Goal: Task Accomplishment & Management: Use online tool/utility

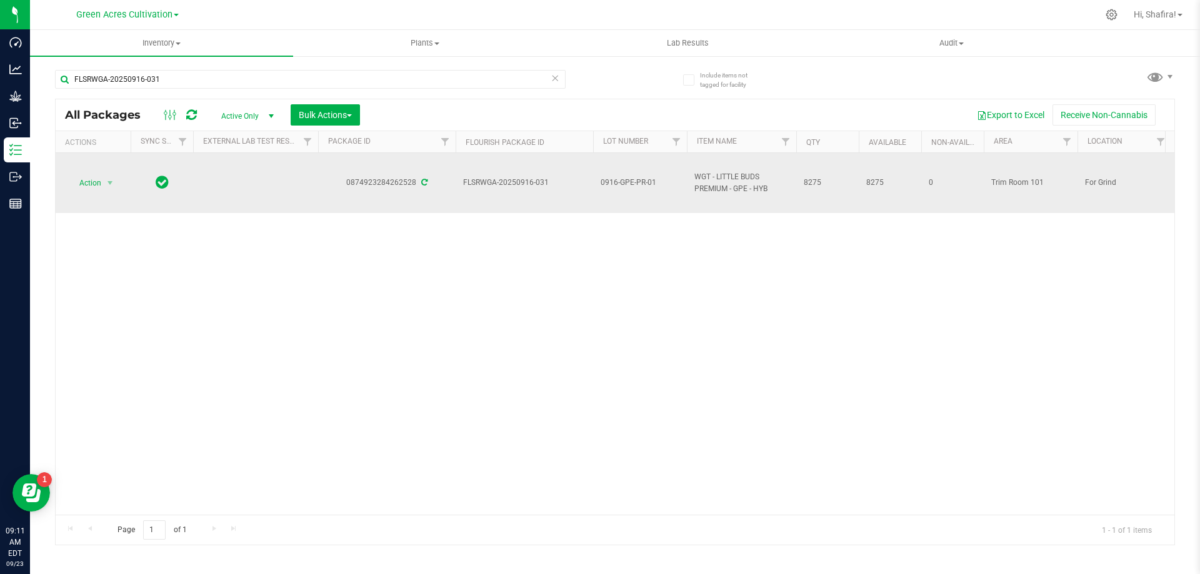
type input "FLSRWGA-20250916-031"
click at [102, 191] on span "select" at bounding box center [110, 182] width 16 height 17
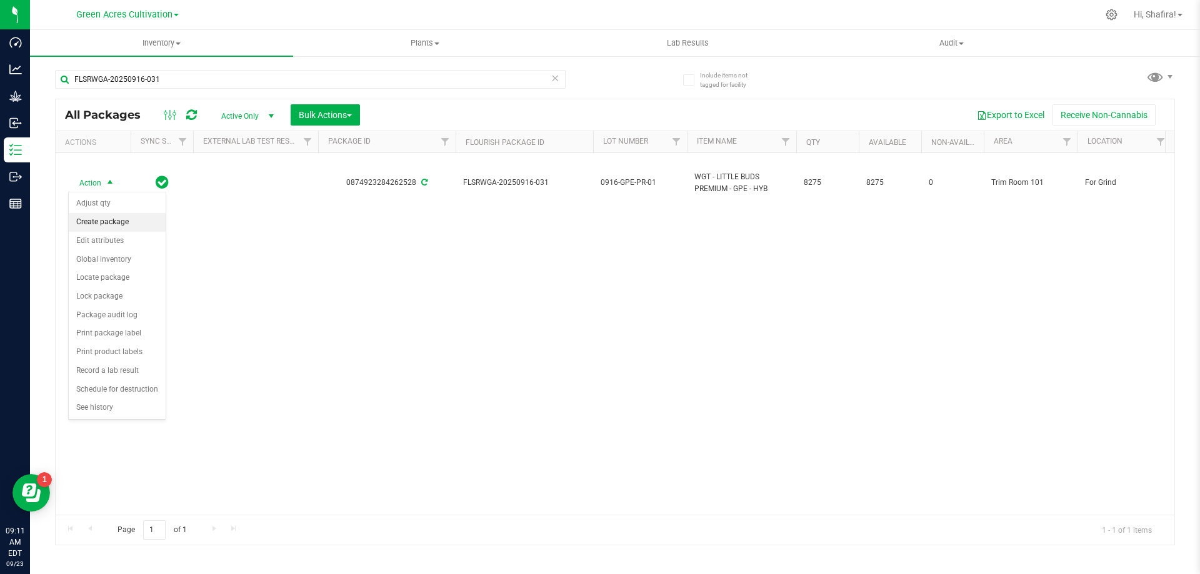
click at [109, 224] on li "Create package" at bounding box center [117, 222] width 97 height 19
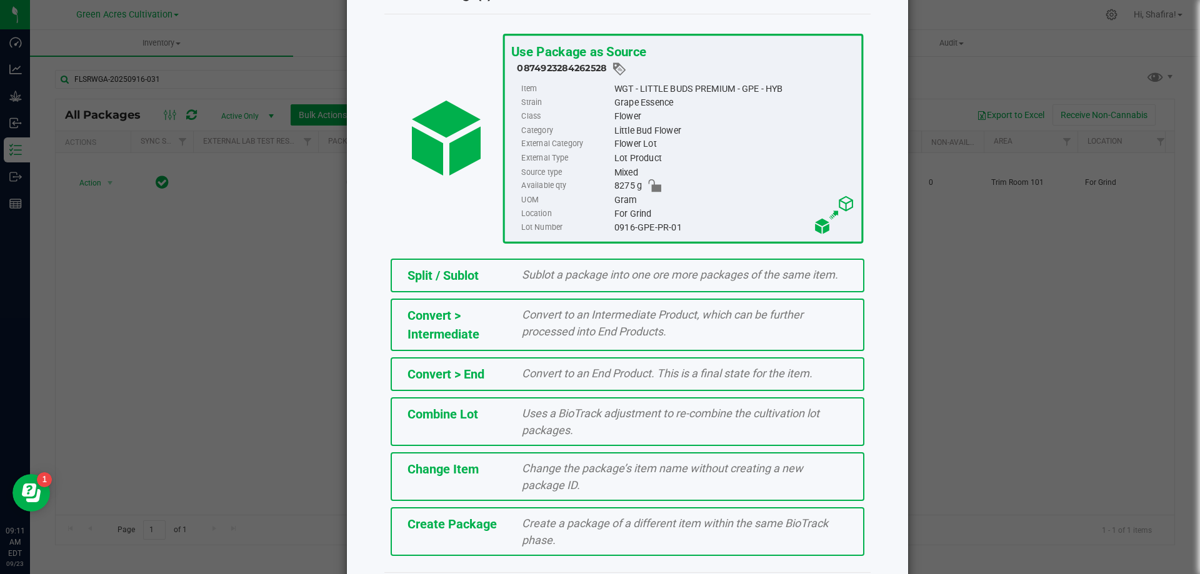
scroll to position [90, 0]
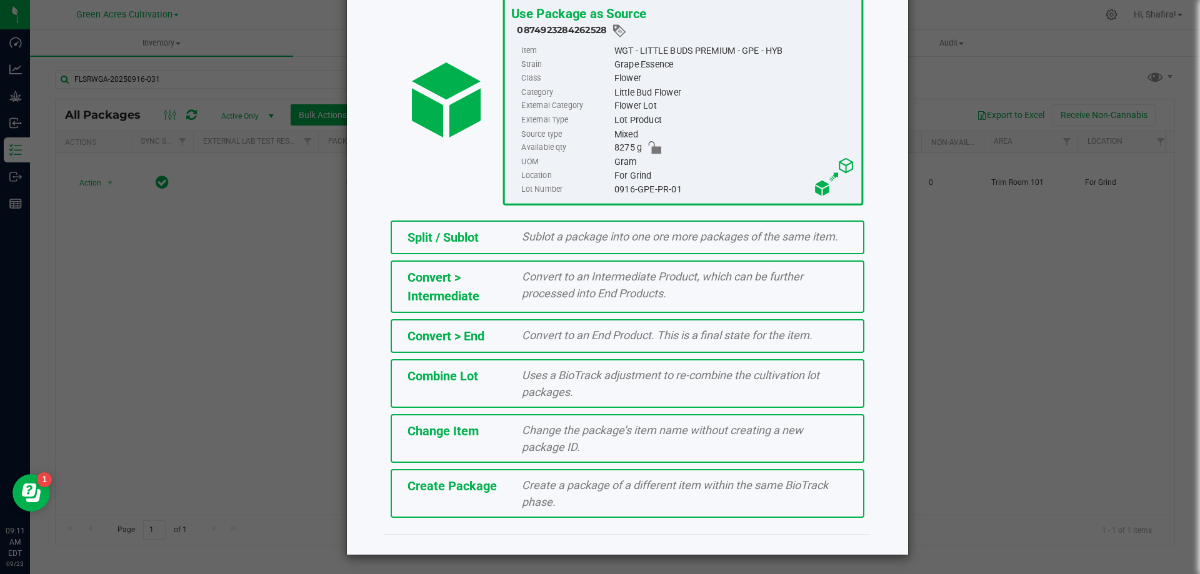
click at [571, 509] on div "Create a package of a different item within the same BioTrack phase." at bounding box center [684, 494] width 344 height 34
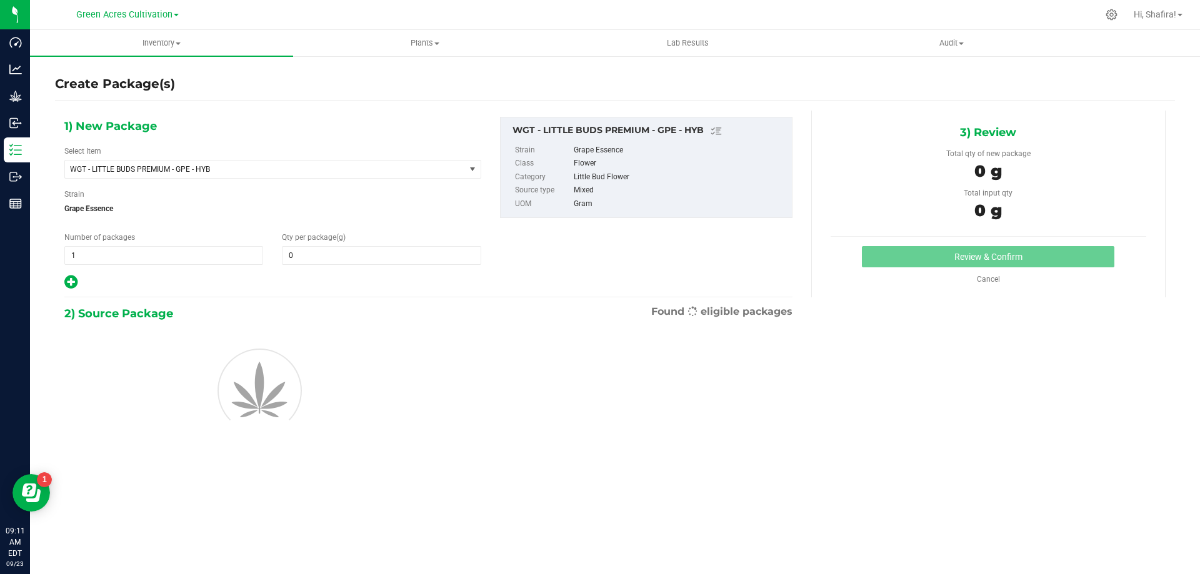
type input "0.0000"
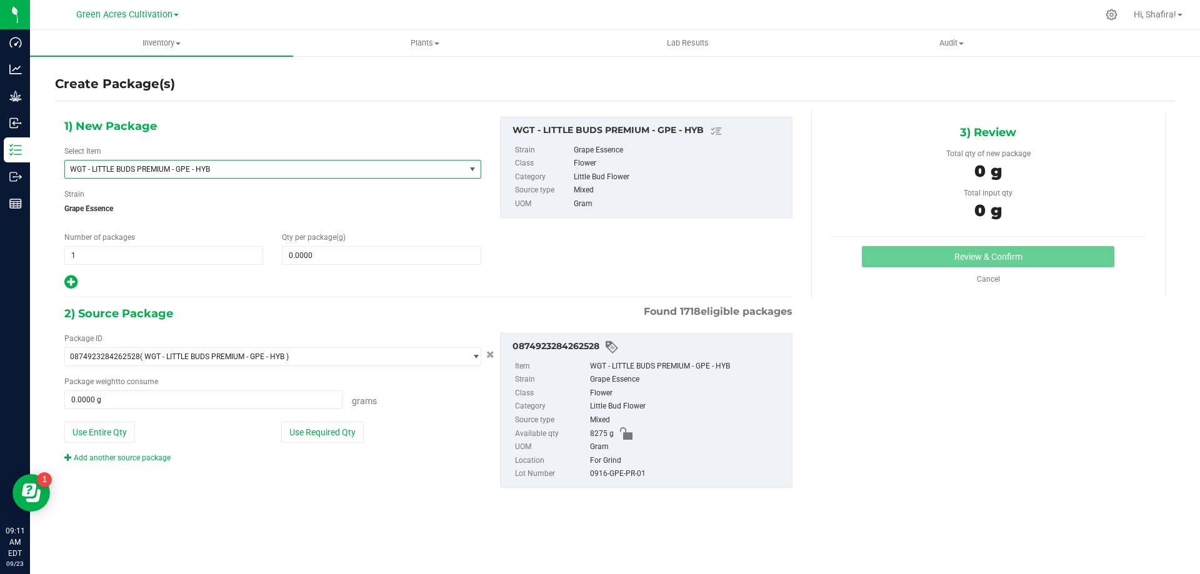
click at [364, 173] on span "WGT - LITTLE BUDS PREMIUM - GPE - HYB" at bounding box center [257, 169] width 374 height 9
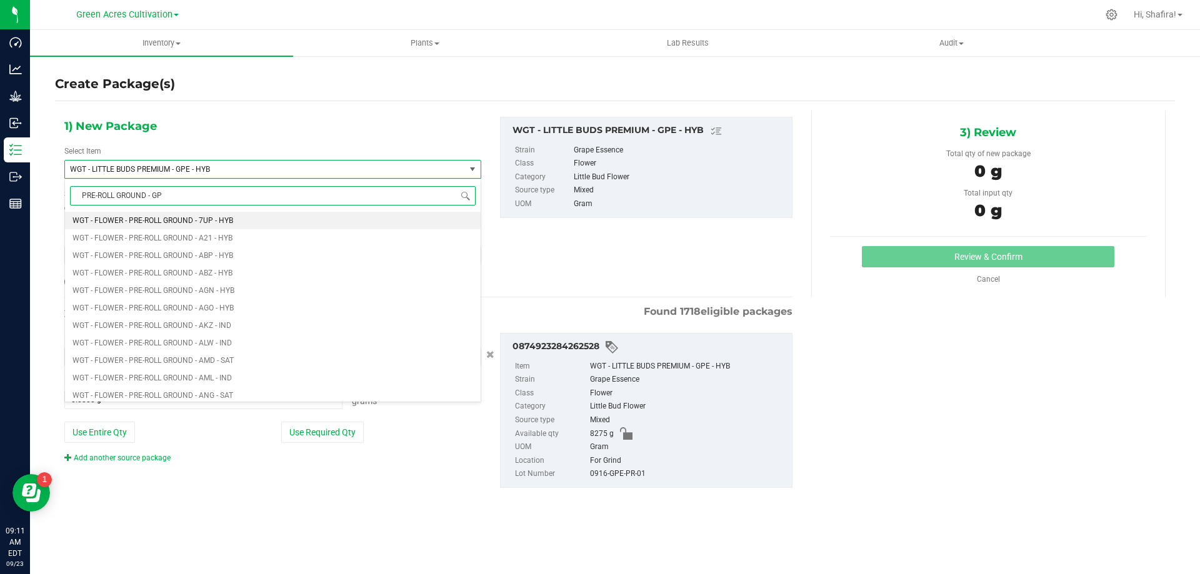
type input "PRE-ROLL GROUND - GPE"
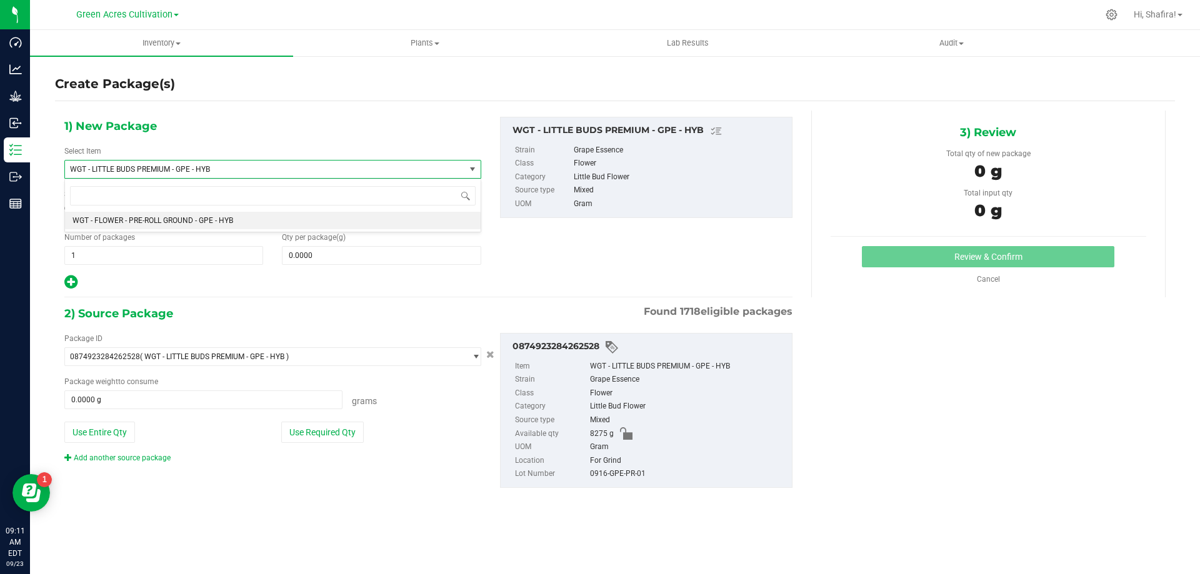
type input "0.0000"
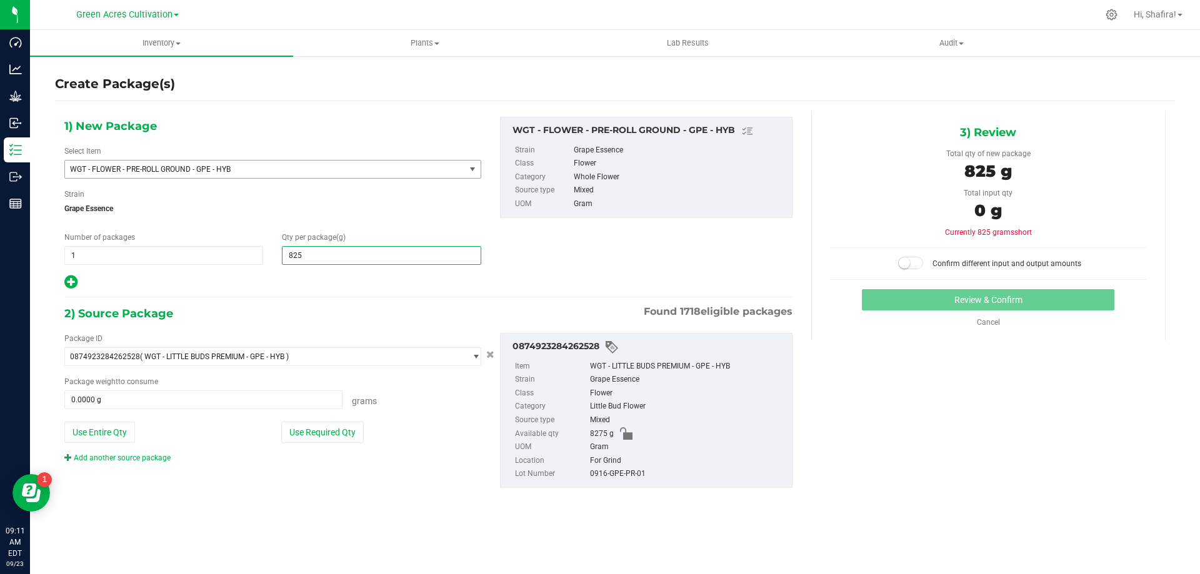
type input "8255"
type input "8,255.0000"
click at [327, 433] on button "Use Required Qty" at bounding box center [322, 432] width 82 height 21
type input "8255.0000 g"
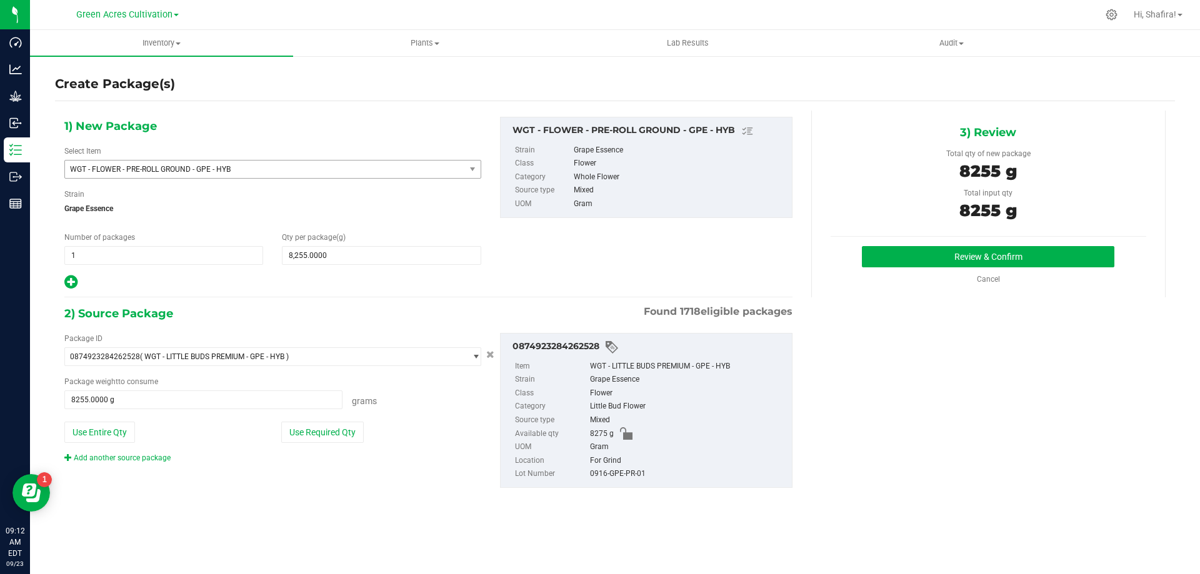
click at [626, 472] on div "0916-GPE-PR-01" at bounding box center [688, 474] width 196 height 14
copy div "0916-GPE-PR-01"
click at [935, 266] on button "Review & Confirm" at bounding box center [988, 256] width 252 height 21
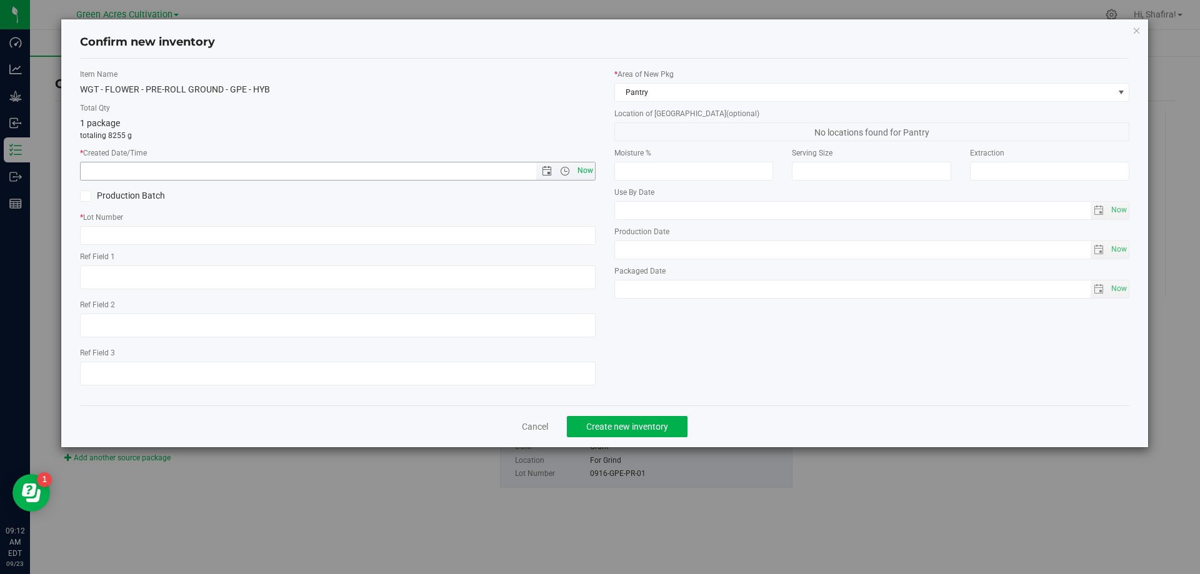
click at [587, 166] on span "Now" at bounding box center [584, 171] width 21 height 18
type input "[DATE] 9:12 AM"
paste input "0916-GPE-PR-01"
type input "0916-GPE-PR-01"
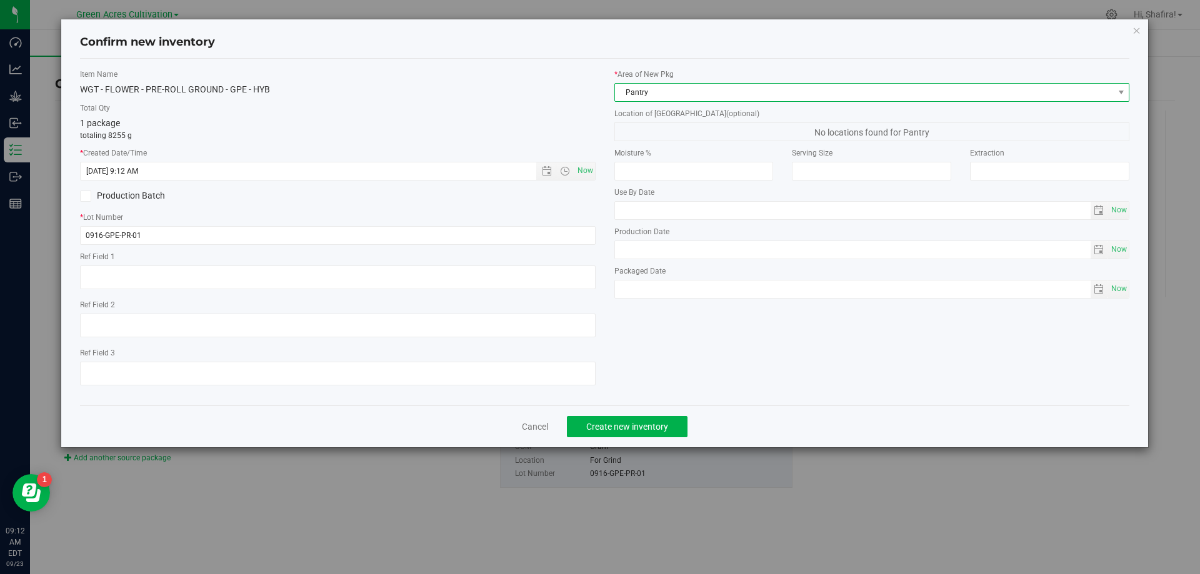
click at [694, 91] on span "Pantry" at bounding box center [864, 92] width 499 height 17
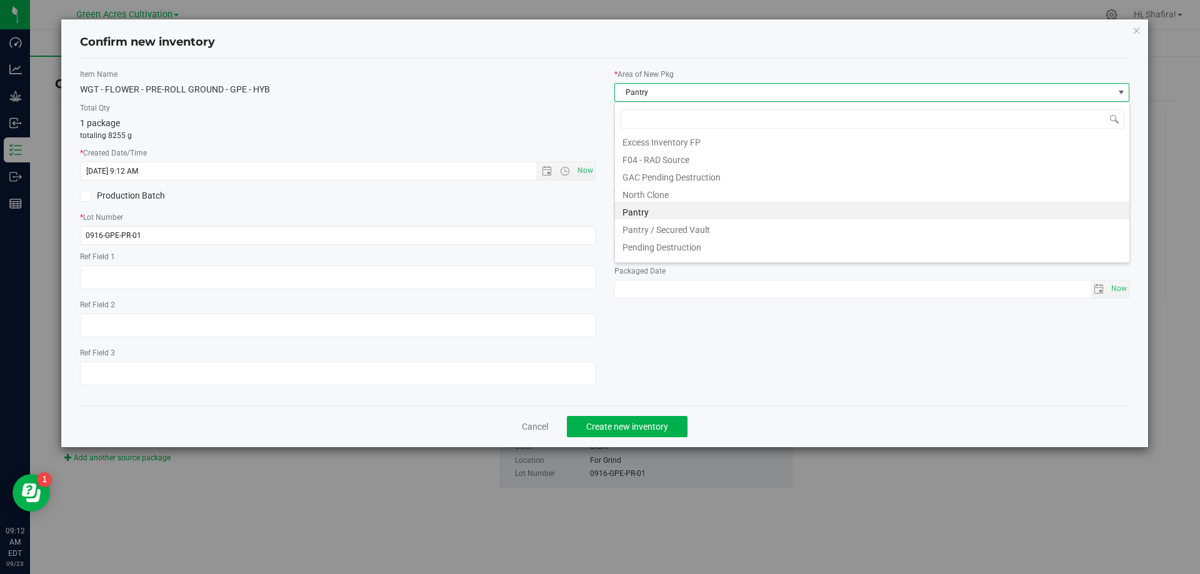
scroll to position [190, 0]
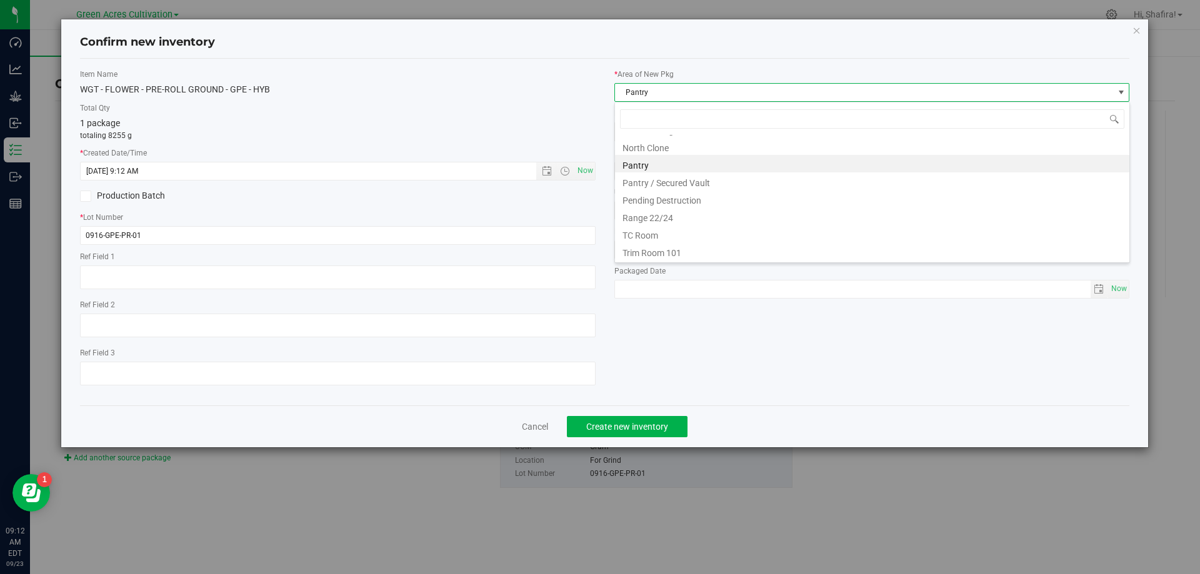
drag, startPoint x: 662, startPoint y: 247, endPoint x: 707, endPoint y: 105, distance: 149.4
click at [662, 247] on li "Trim Room 101" at bounding box center [872, 250] width 514 height 17
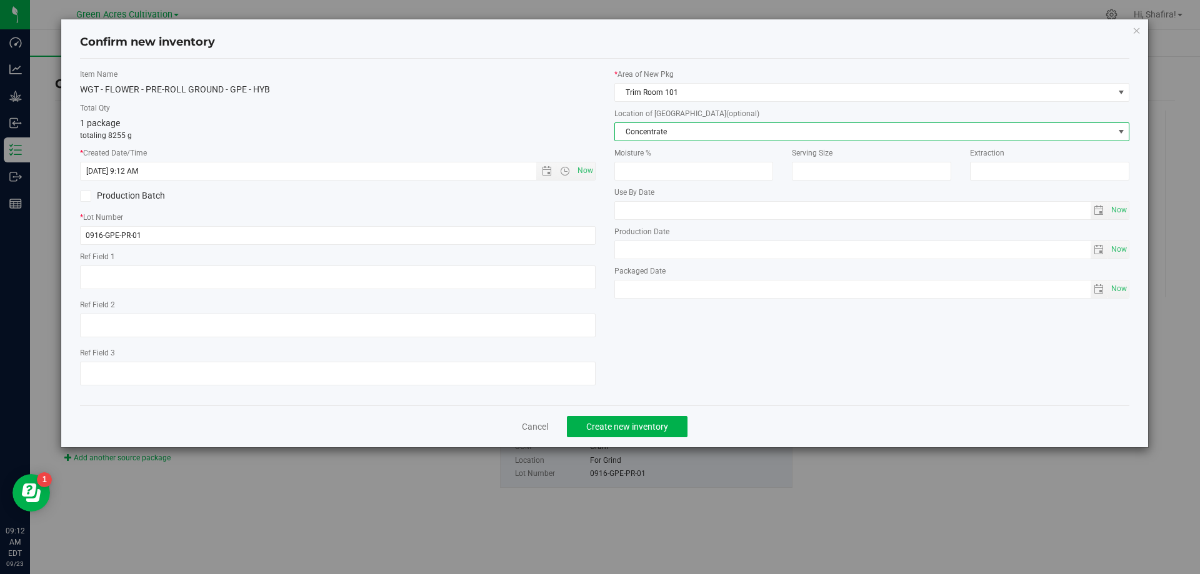
click at [692, 134] on span "Concentrate" at bounding box center [864, 131] width 499 height 17
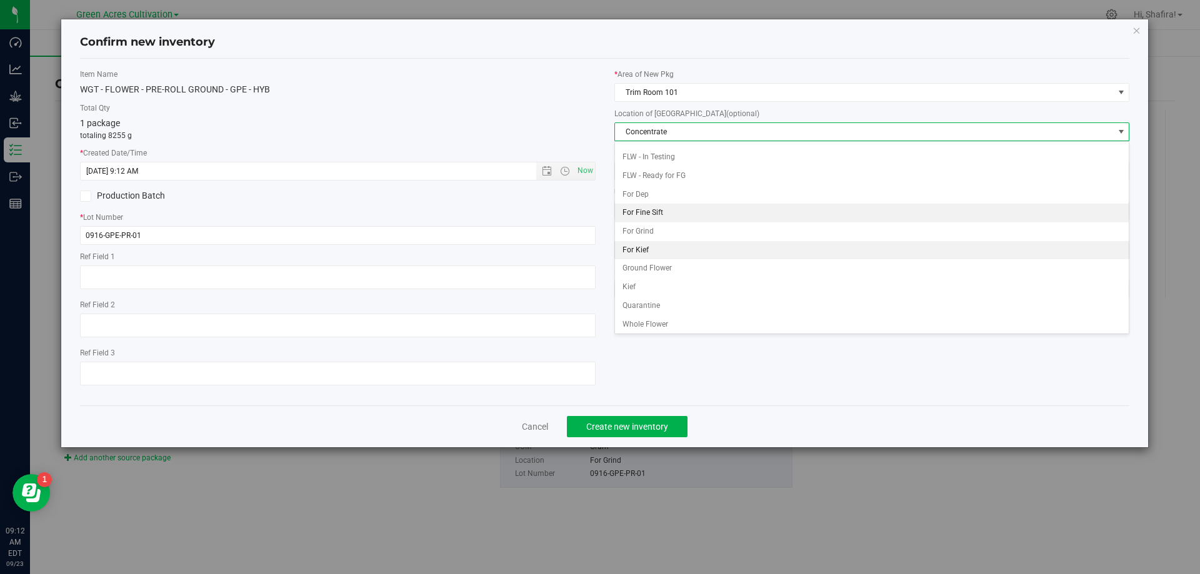
scroll to position [128, 0]
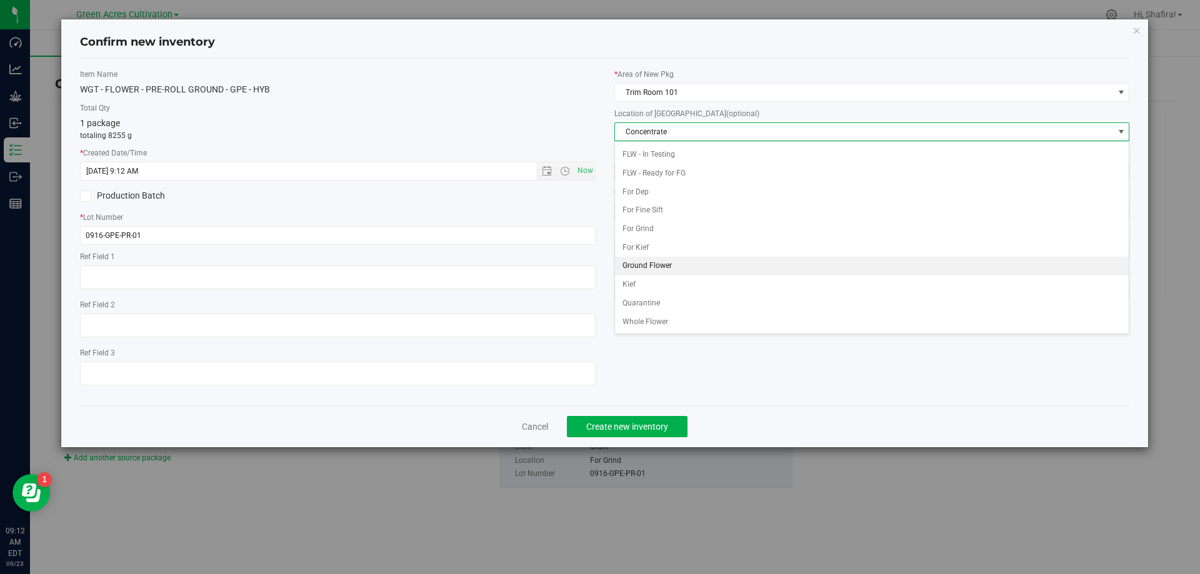
click at [674, 268] on li "Ground Flower" at bounding box center [872, 266] width 514 height 19
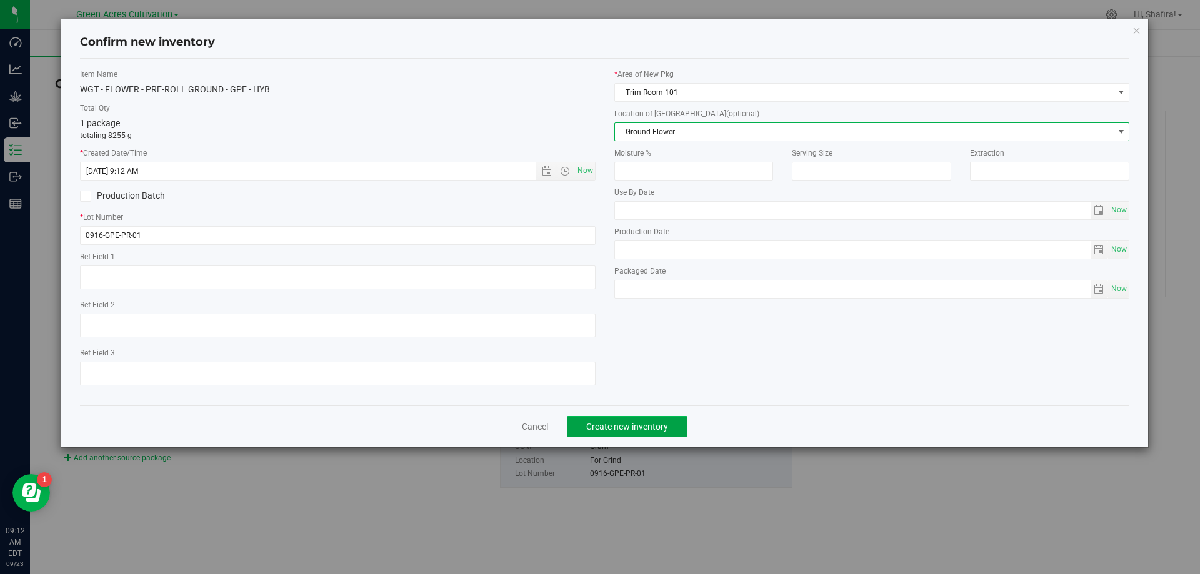
click at [639, 425] on span "Create new inventory" at bounding box center [627, 427] width 82 height 10
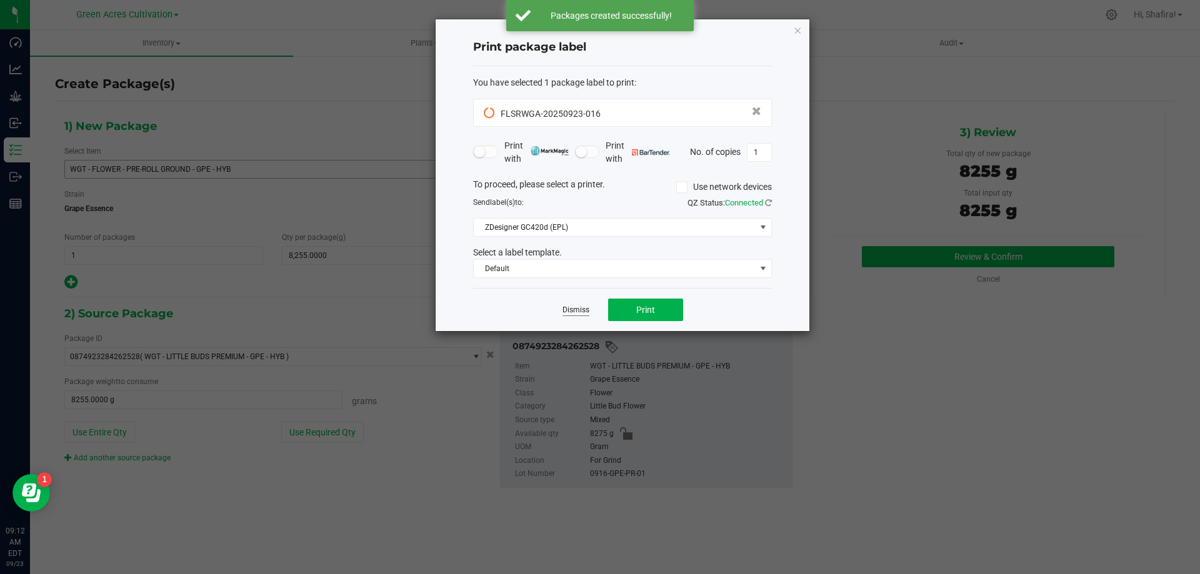
click at [578, 309] on link "Dismiss" at bounding box center [575, 310] width 27 height 11
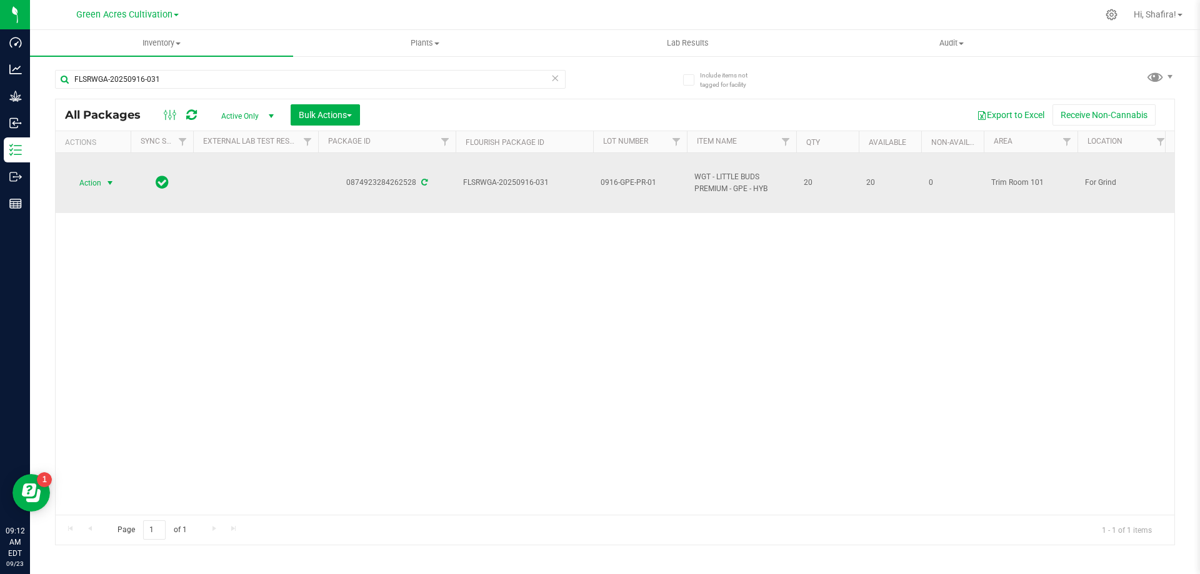
click at [101, 189] on span "Action" at bounding box center [85, 182] width 34 height 17
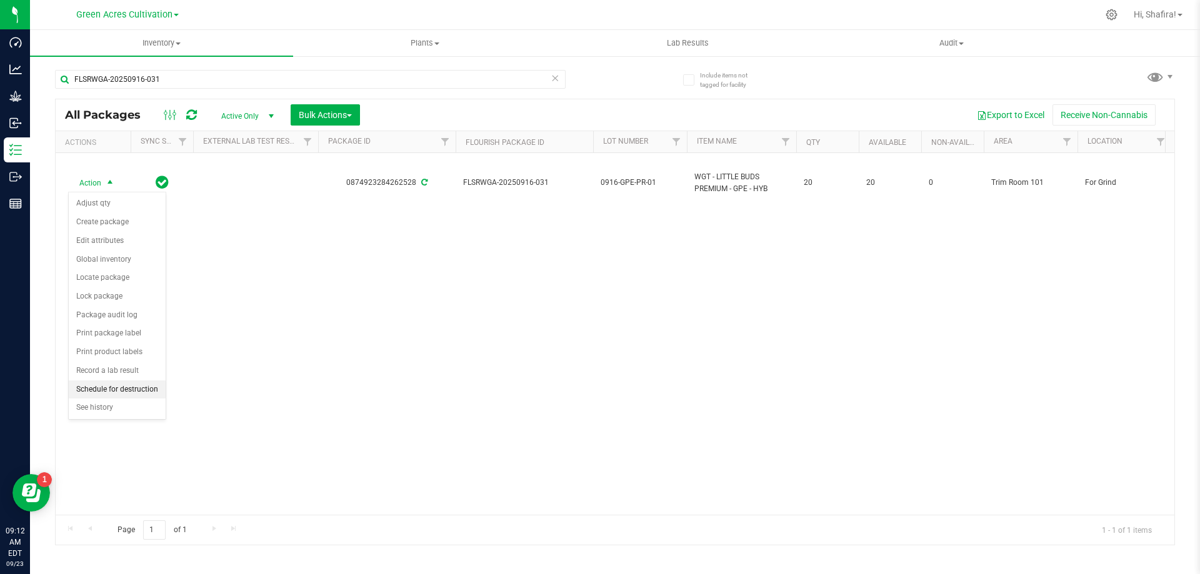
click at [94, 388] on li "Schedule for destruction" at bounding box center [117, 390] width 97 height 19
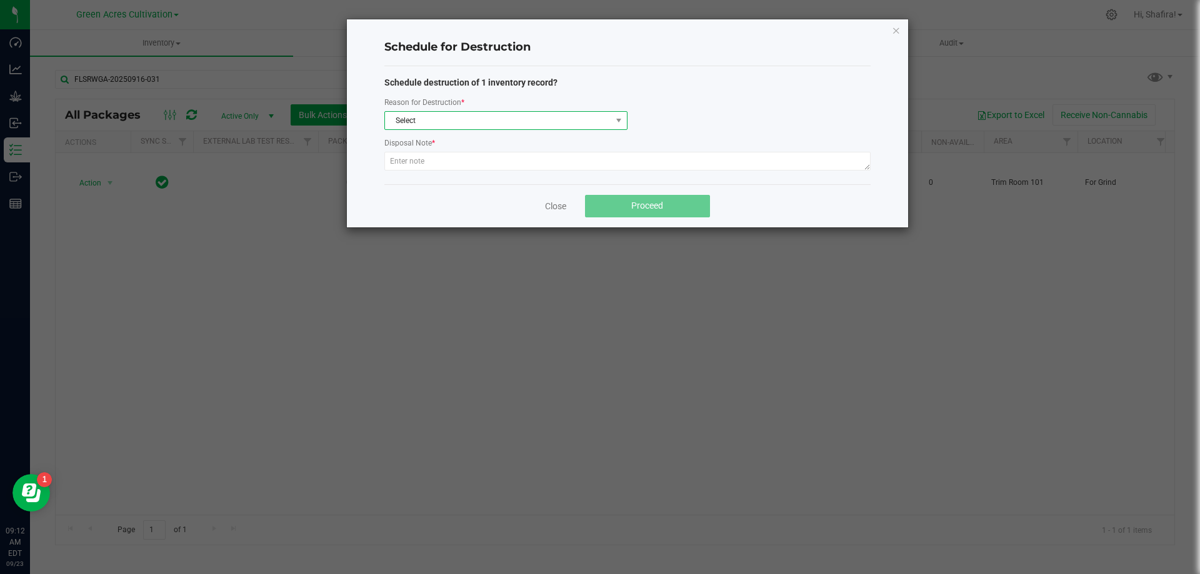
click at [556, 123] on span "Select" at bounding box center [498, 120] width 226 height 17
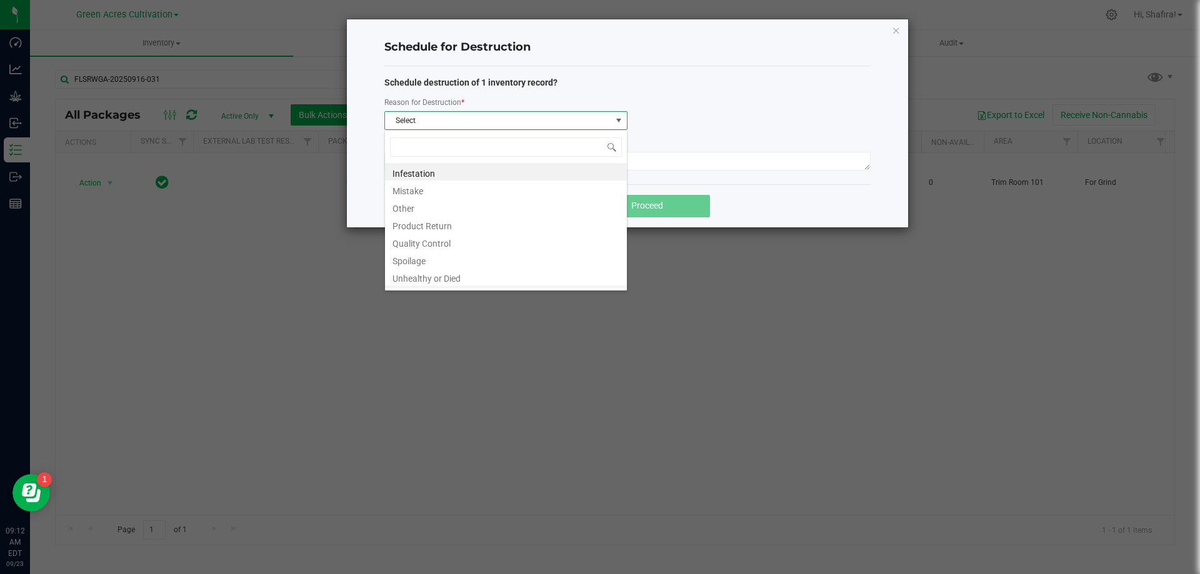
scroll to position [15, 0]
click at [486, 287] on li "Waste" at bounding box center [506, 279] width 242 height 17
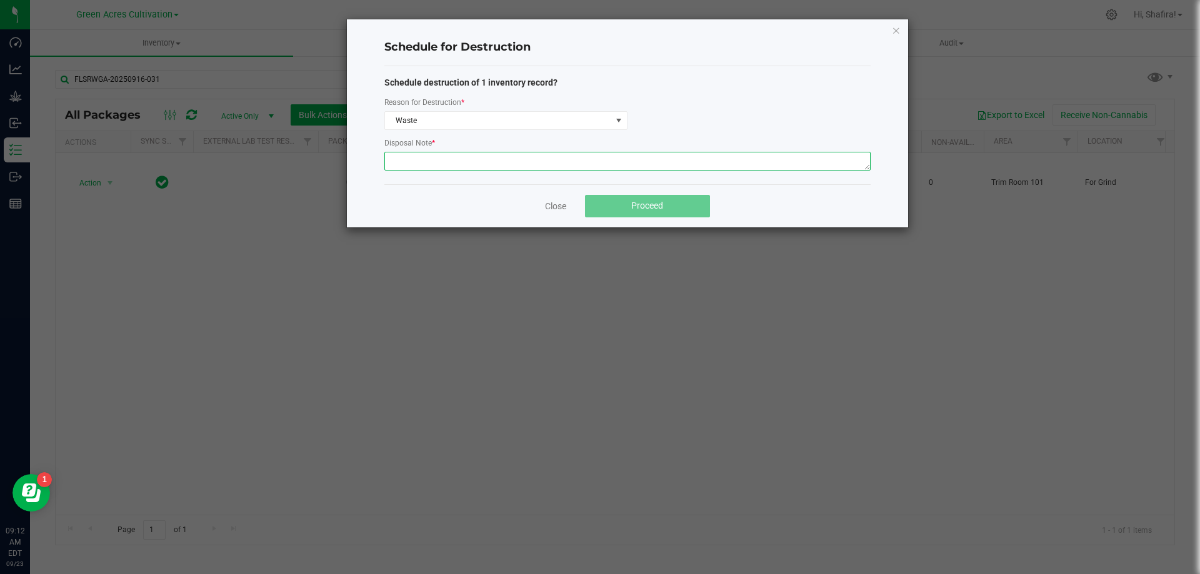
click at [487, 164] on textarea at bounding box center [627, 161] width 486 height 19
type textarea "POST GRINDER WASTE"
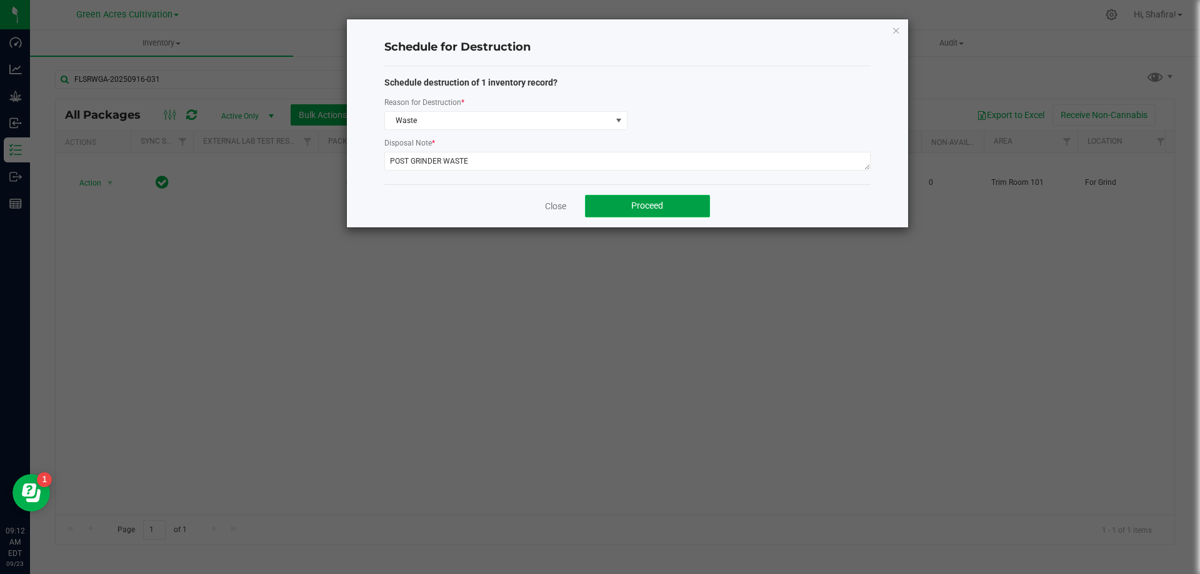
click at [603, 211] on button "Proceed" at bounding box center [647, 206] width 125 height 22
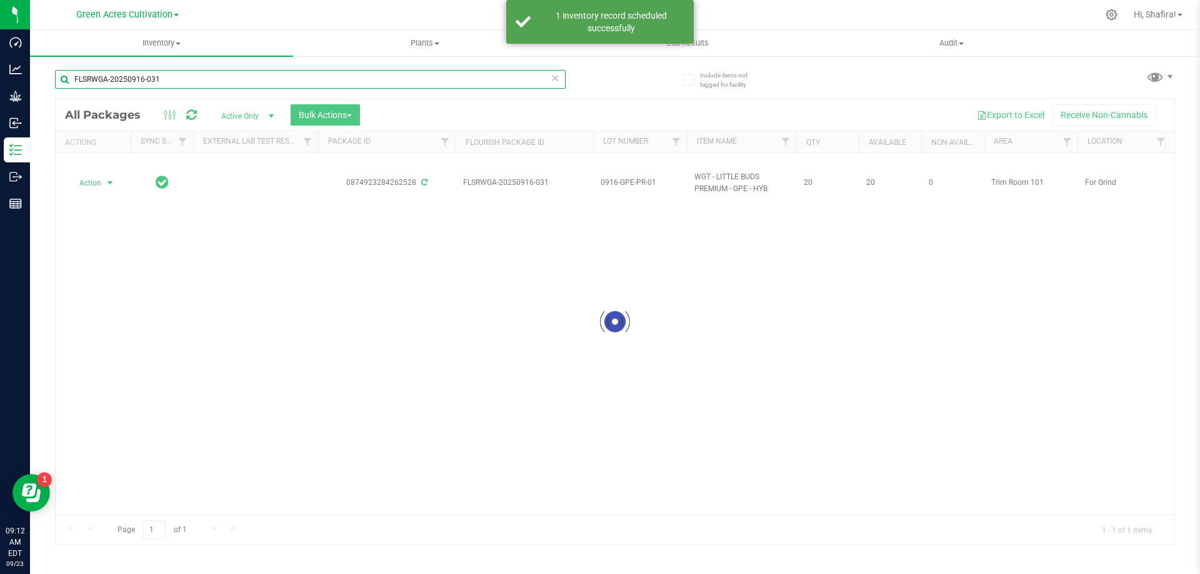
click at [172, 87] on input "FLSRWGA-20250916-031" at bounding box center [310, 79] width 511 height 19
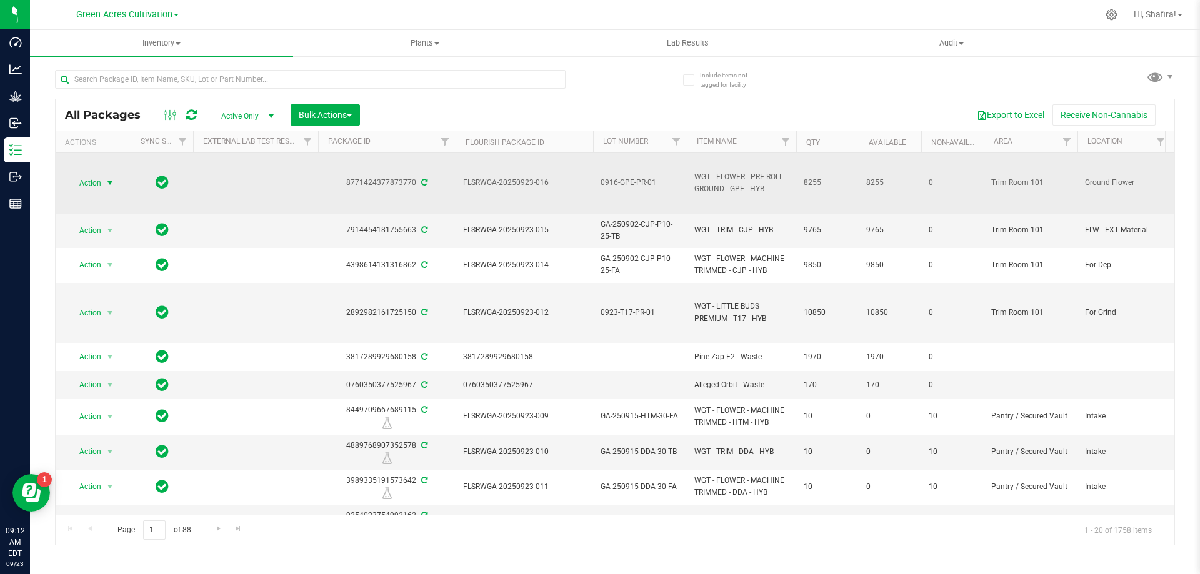
click at [108, 181] on span "select" at bounding box center [110, 183] width 10 height 10
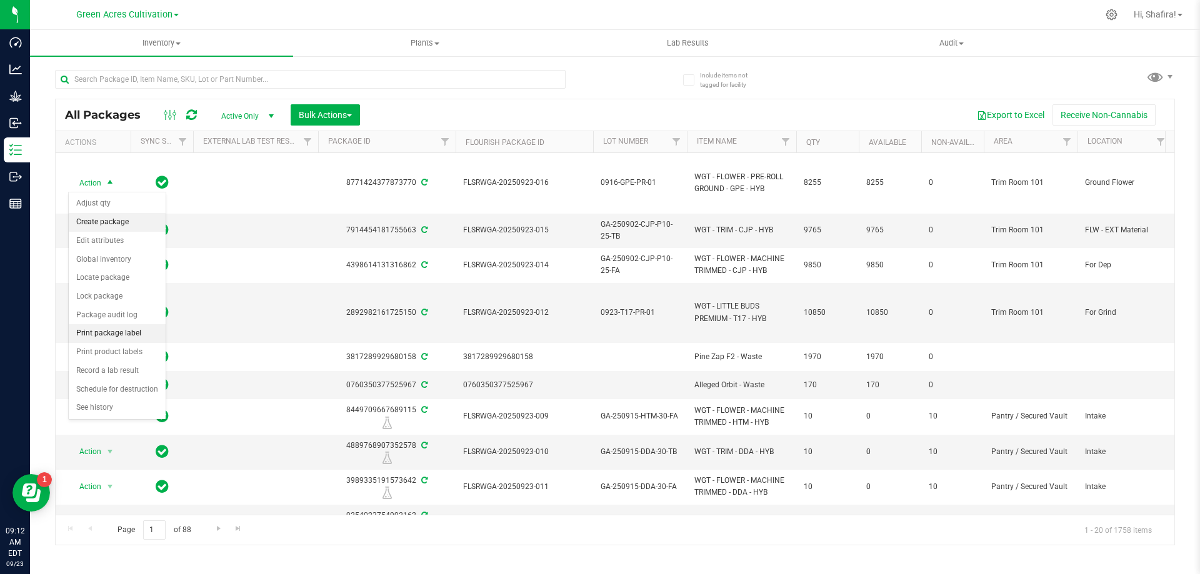
drag, startPoint x: 96, startPoint y: 226, endPoint x: 102, endPoint y: 226, distance: 6.9
click at [95, 226] on li "Create package" at bounding box center [117, 222] width 97 height 19
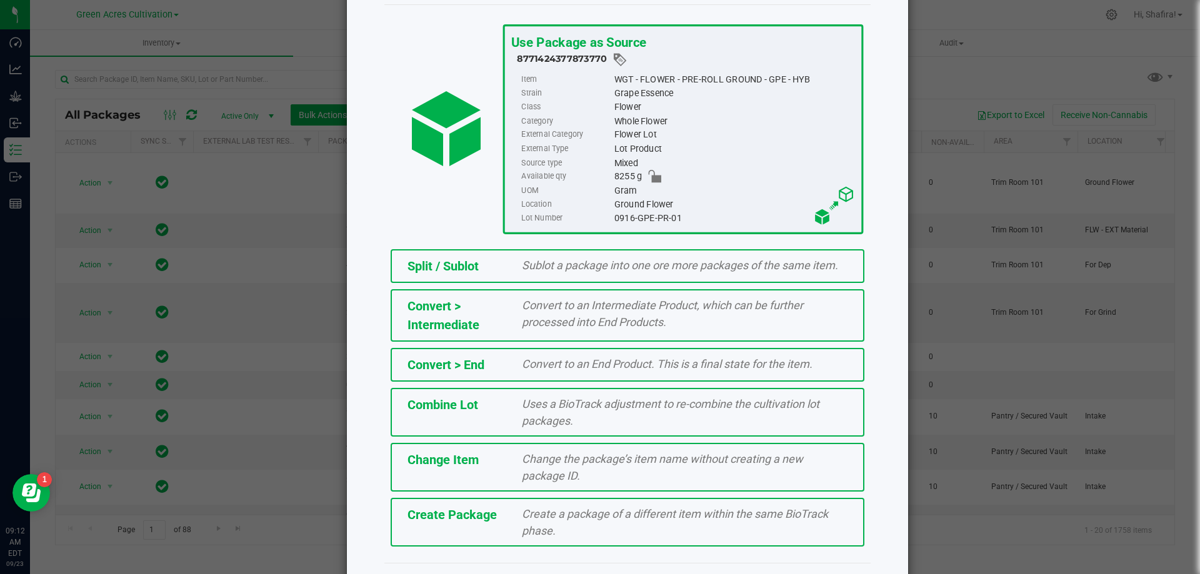
scroll to position [90, 0]
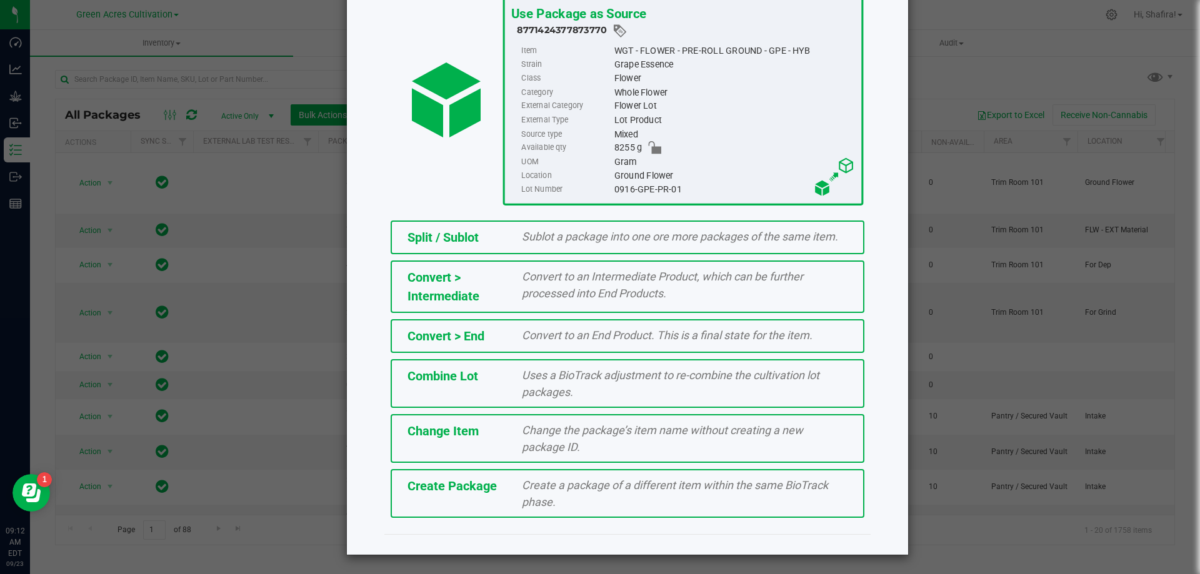
click at [513, 499] on div "Create a package of a different item within the same BioTrack phase." at bounding box center [684, 494] width 344 height 34
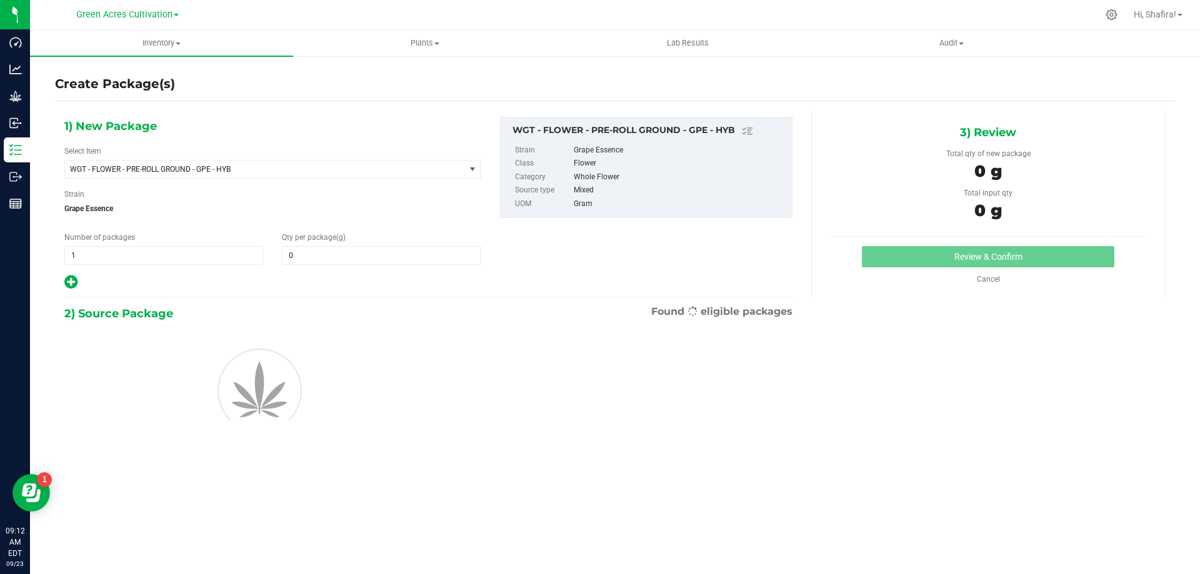
type input "0.0000"
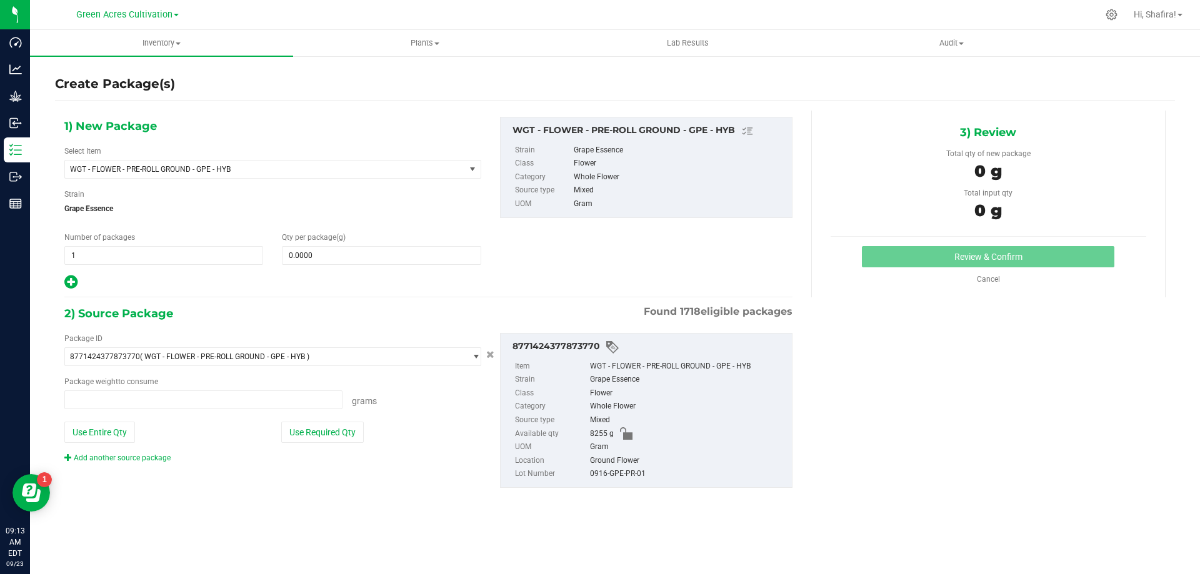
type input "0.0000 g"
click at [339, 252] on span at bounding box center [381, 255] width 199 height 19
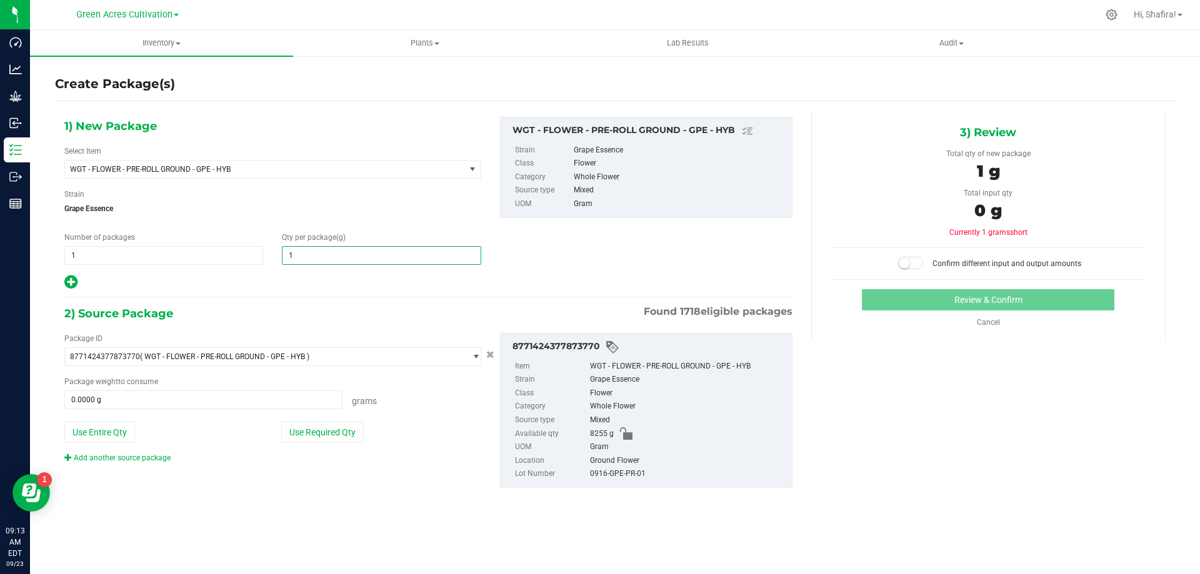
type input "10"
type input "10.0000"
click at [344, 433] on button "Use Required Qty" at bounding box center [322, 432] width 82 height 21
type input "10.0000 g"
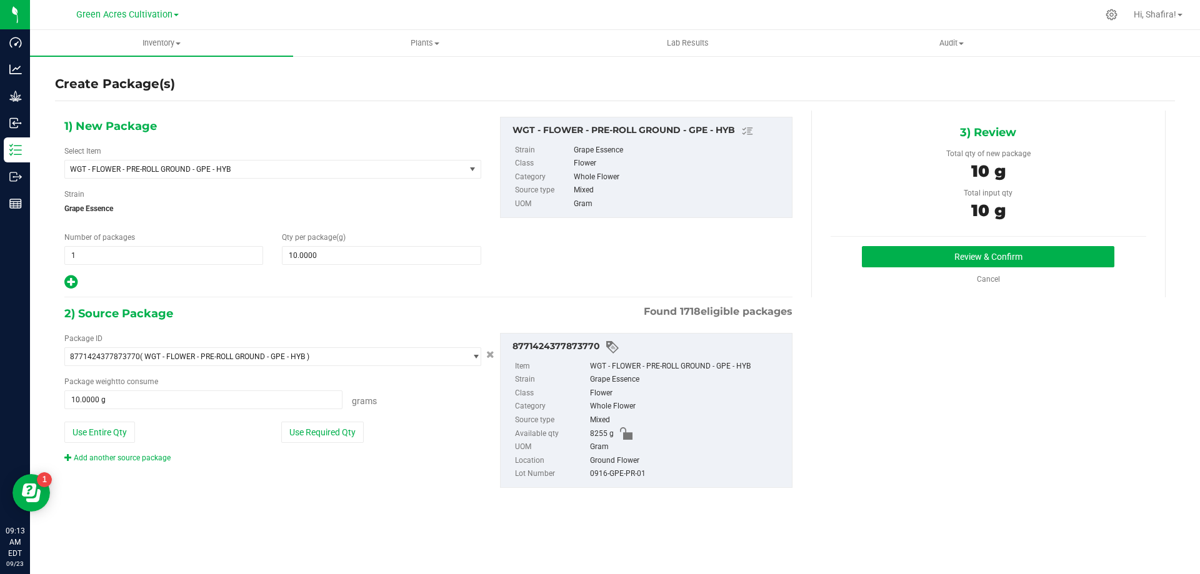
click at [630, 472] on div "0916-GPE-PR-01" at bounding box center [688, 474] width 196 height 14
copy div "0916-GPE-PR-01"
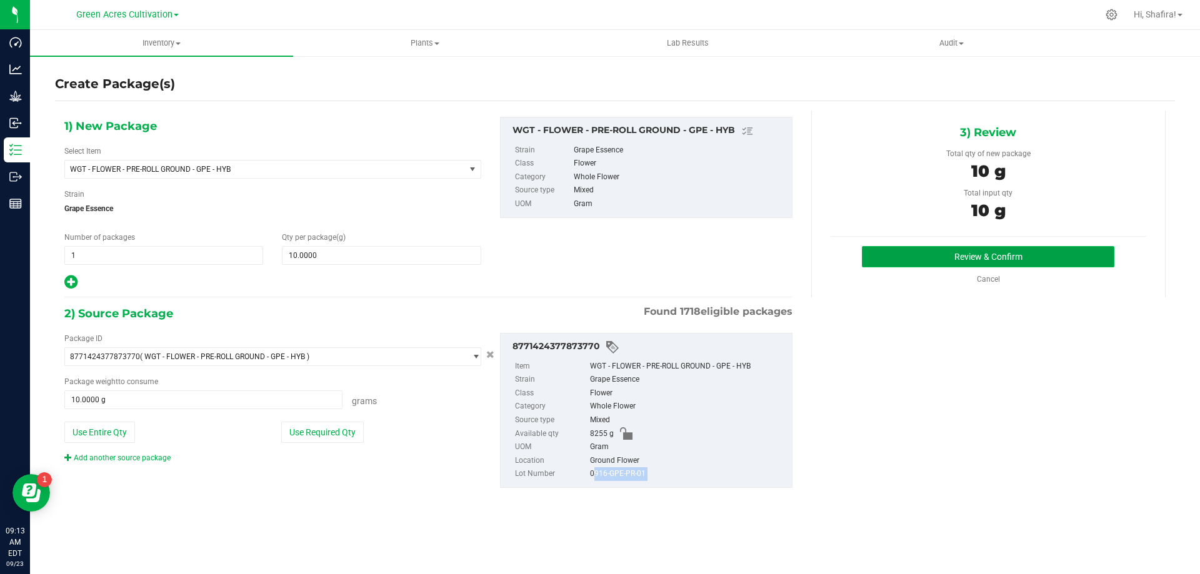
click at [950, 251] on button "Review & Confirm" at bounding box center [988, 256] width 252 height 21
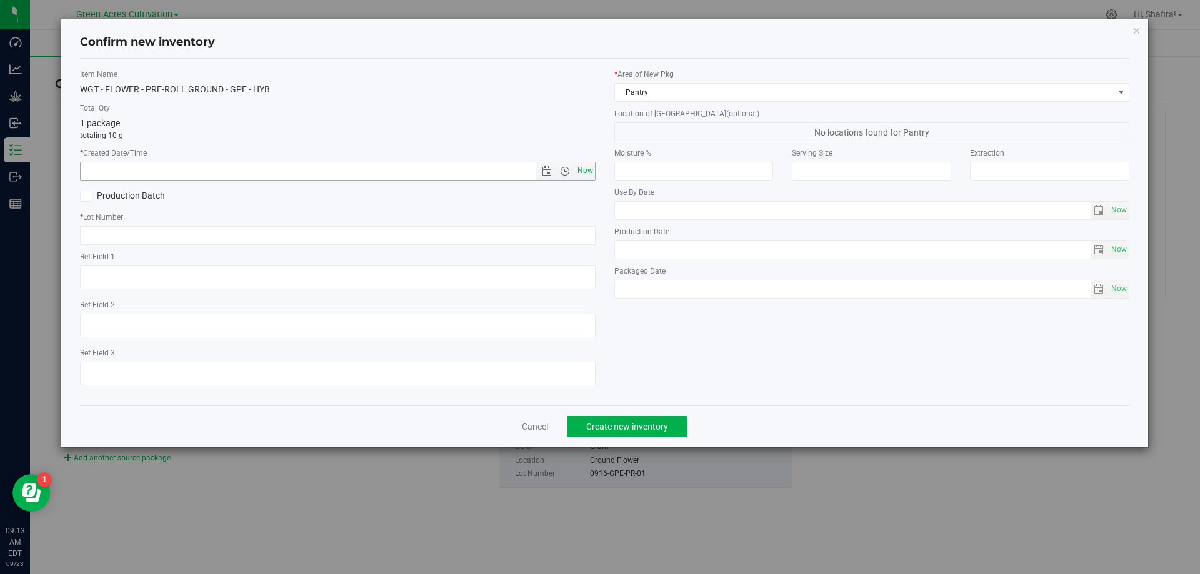
click at [589, 177] on span "Now" at bounding box center [584, 171] width 21 height 18
type input "[DATE] 9:13 AM"
paste input "0916-GPE-PR-01"
type input "0916-GPE-PR-01"
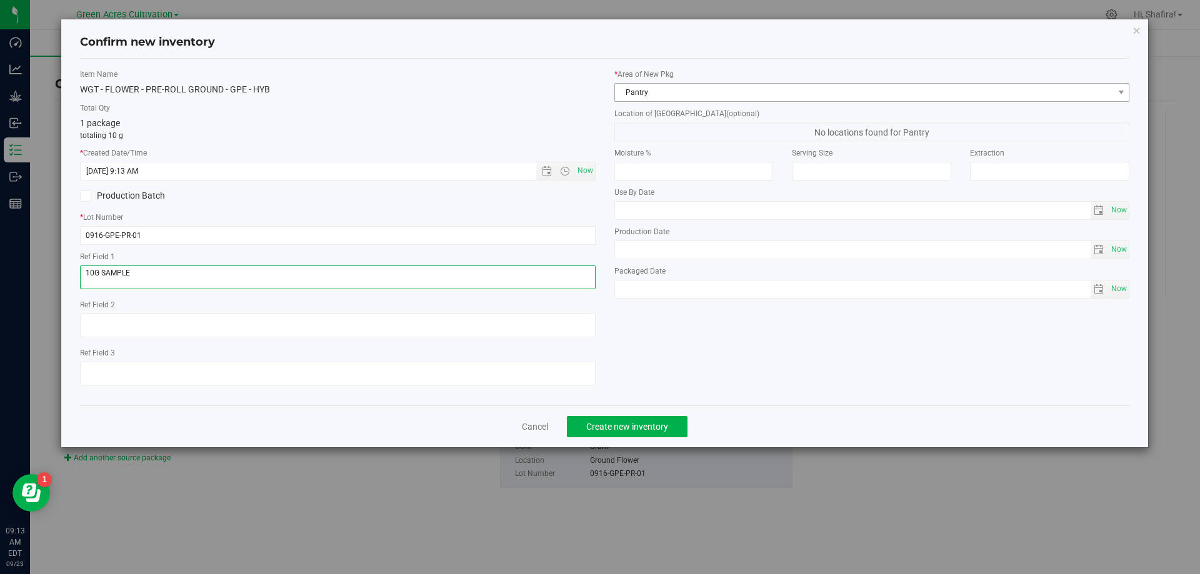
type textarea "10G SAMPLE"
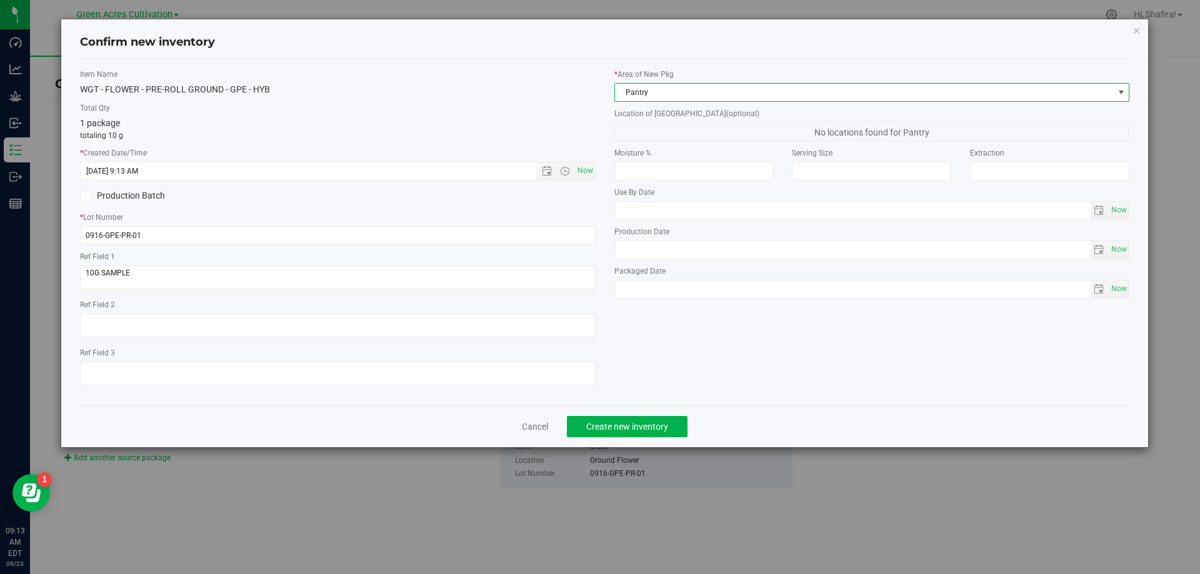
click at [819, 89] on span "Pantry" at bounding box center [864, 92] width 499 height 17
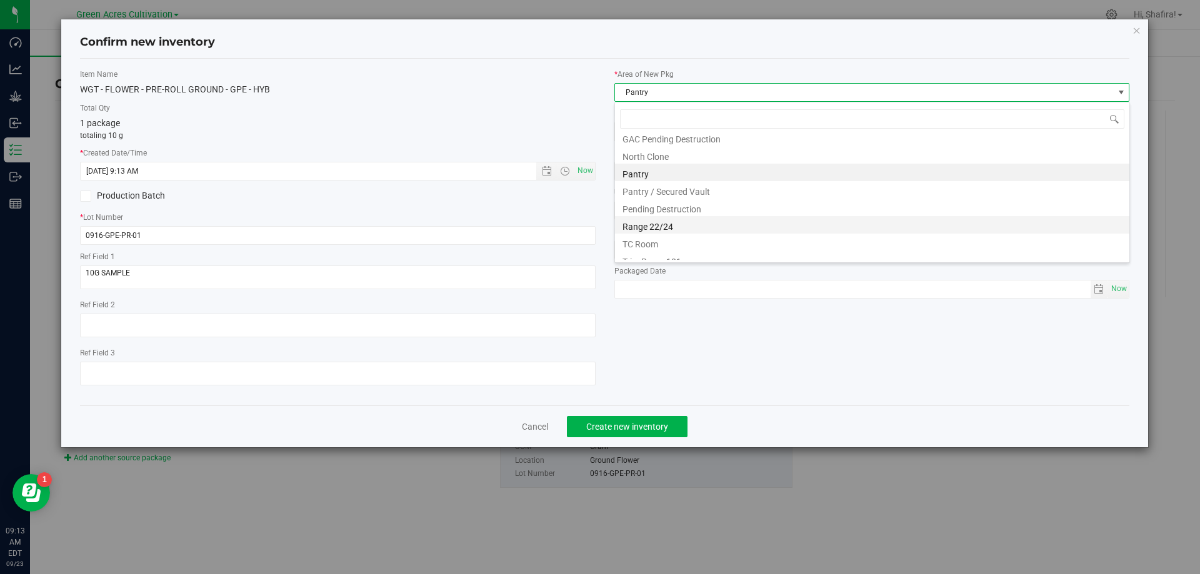
scroll to position [190, 0]
click at [698, 247] on li "Trim Room 101" at bounding box center [872, 250] width 514 height 17
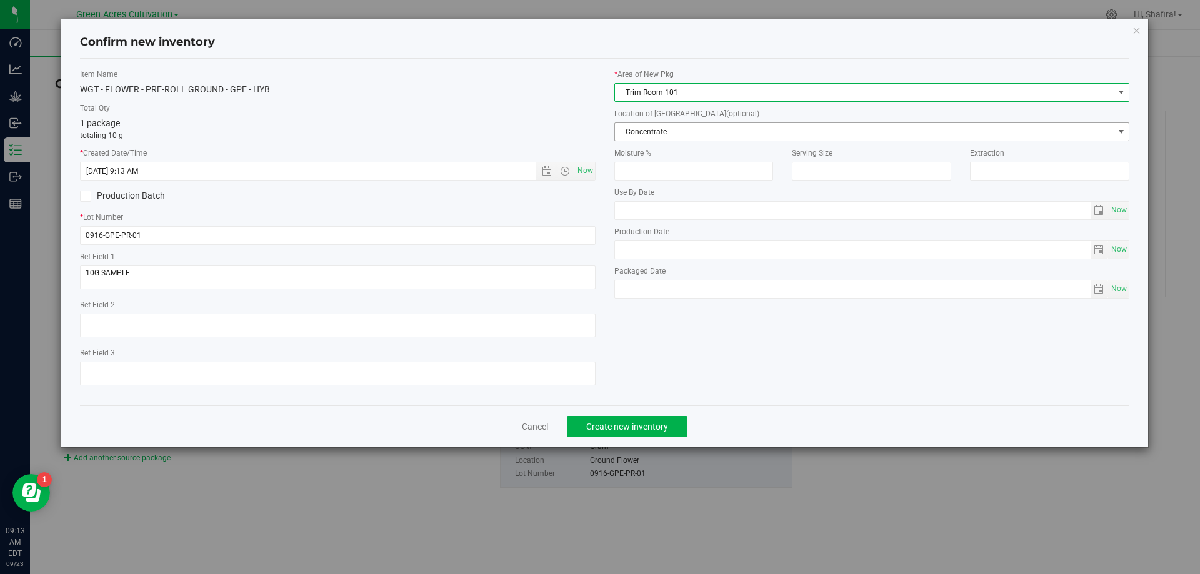
click at [700, 132] on span "Concentrate" at bounding box center [864, 131] width 499 height 17
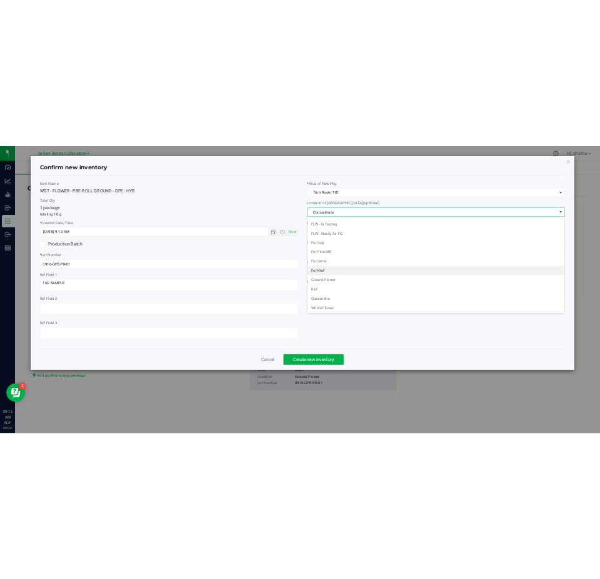
scroll to position [128, 0]
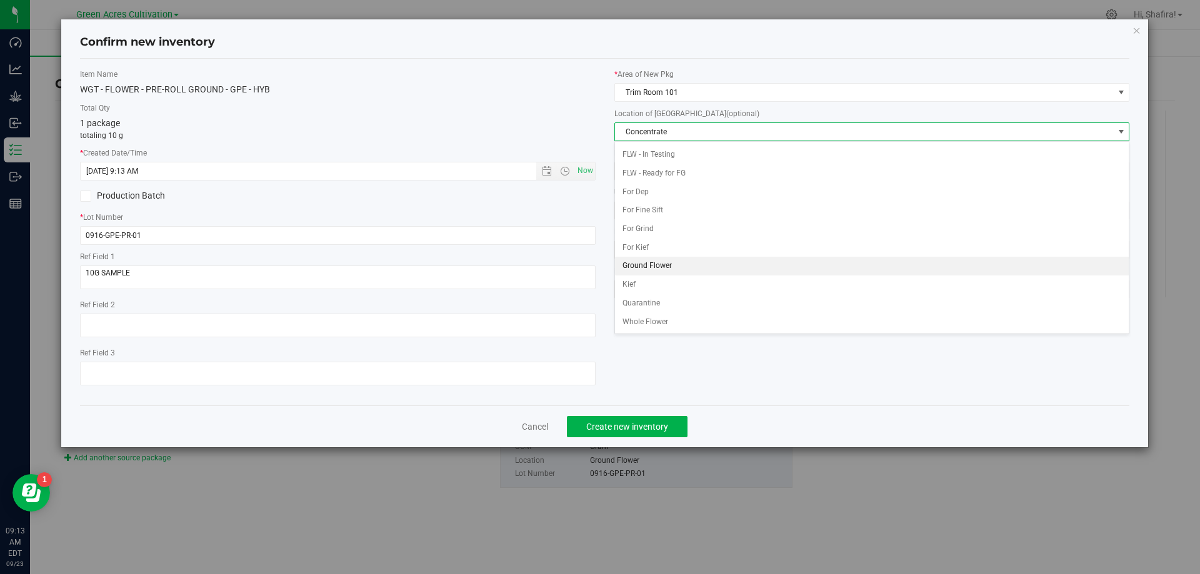
click at [656, 259] on li "Ground Flower" at bounding box center [872, 266] width 514 height 19
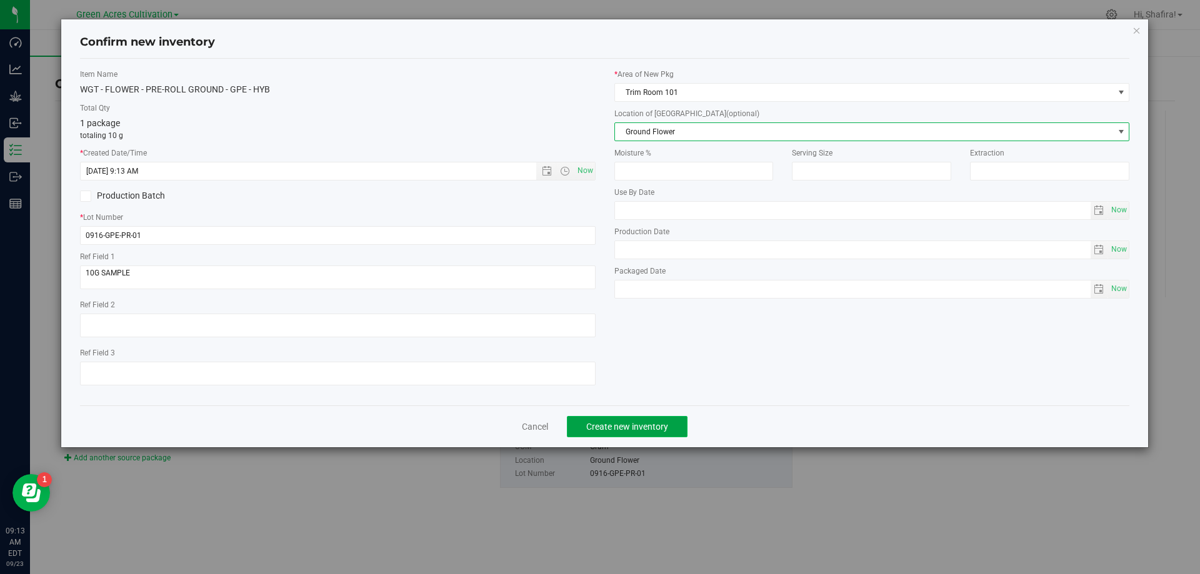
click at [635, 419] on button "Create new inventory" at bounding box center [627, 426] width 121 height 21
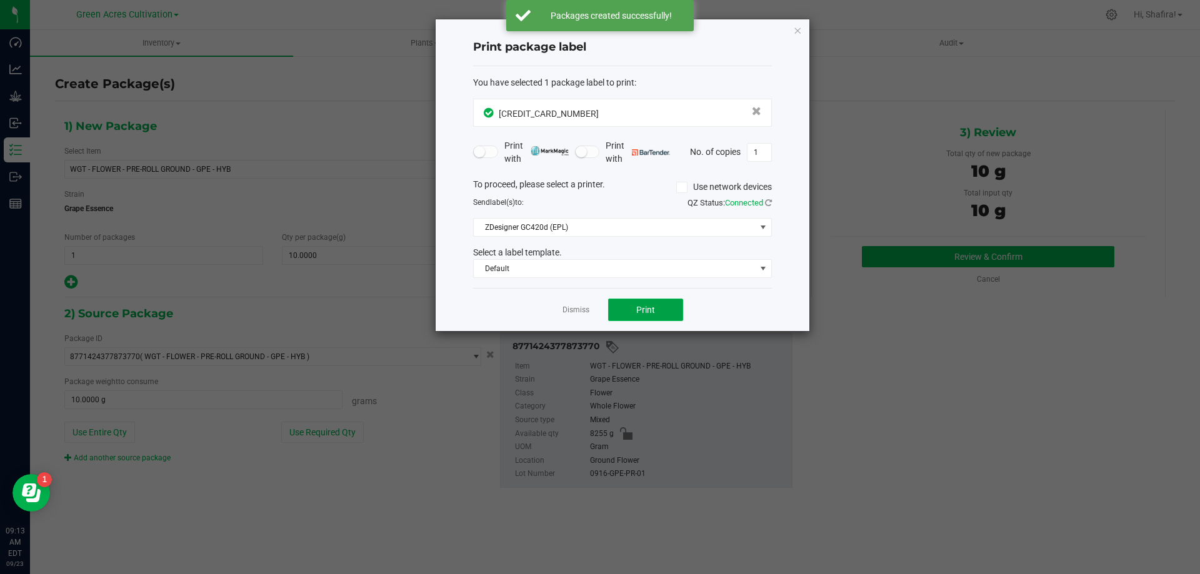
click at [657, 314] on button "Print" at bounding box center [645, 310] width 75 height 22
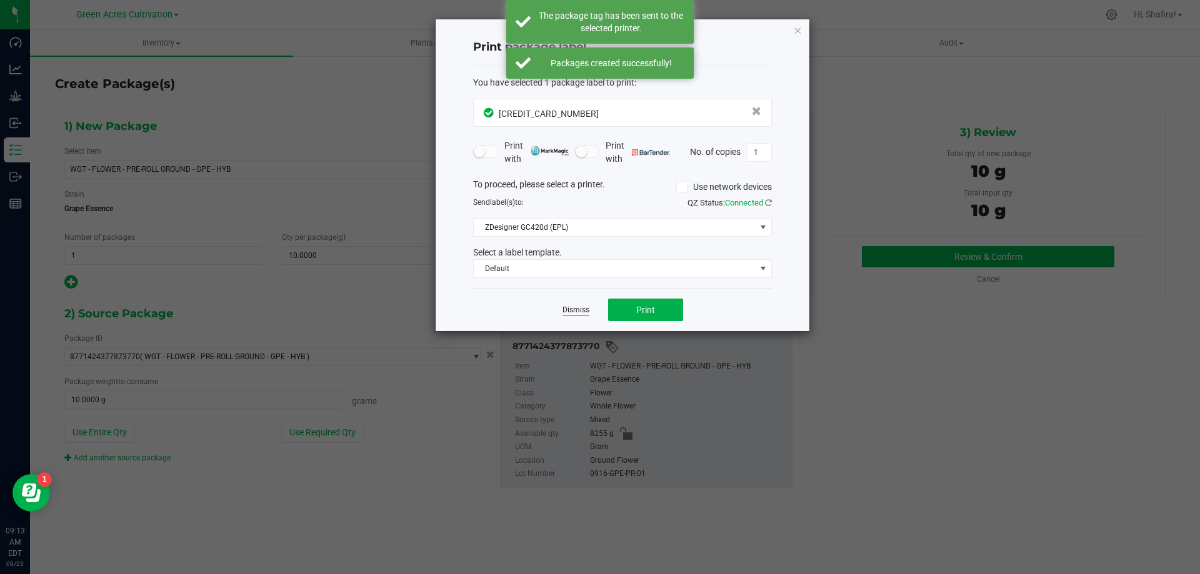
click at [583, 312] on link "Dismiss" at bounding box center [575, 310] width 27 height 11
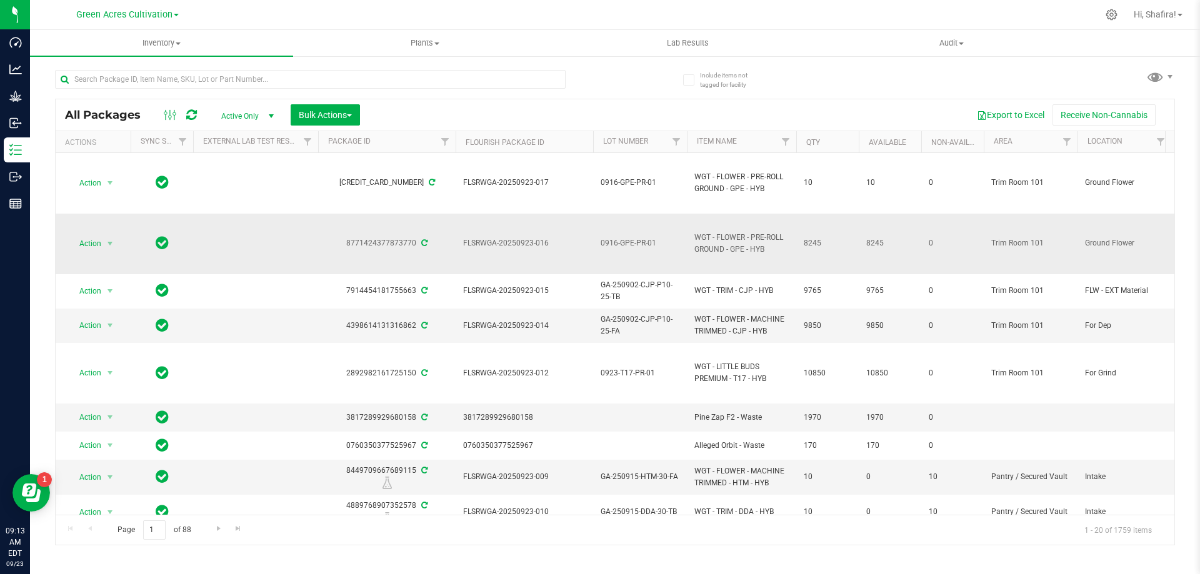
click at [96, 253] on td "Action Action Adjust qty Create package Edit attributes Global inventory Locate…" at bounding box center [93, 244] width 75 height 61
click at [96, 248] on span "Action" at bounding box center [85, 243] width 34 height 17
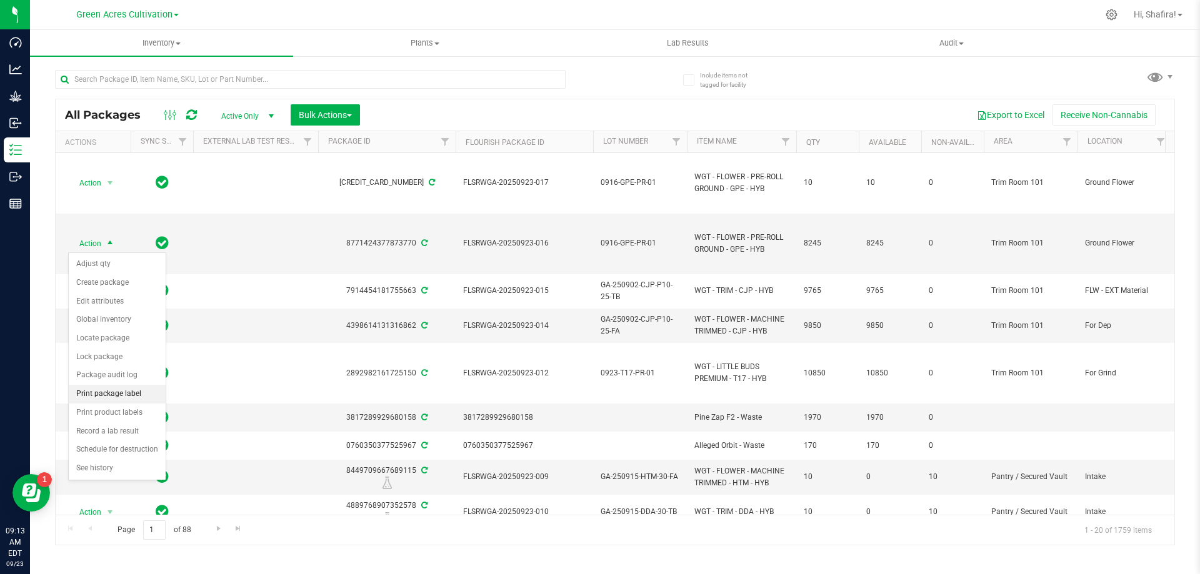
click at [138, 401] on li "Print package label" at bounding box center [117, 394] width 97 height 19
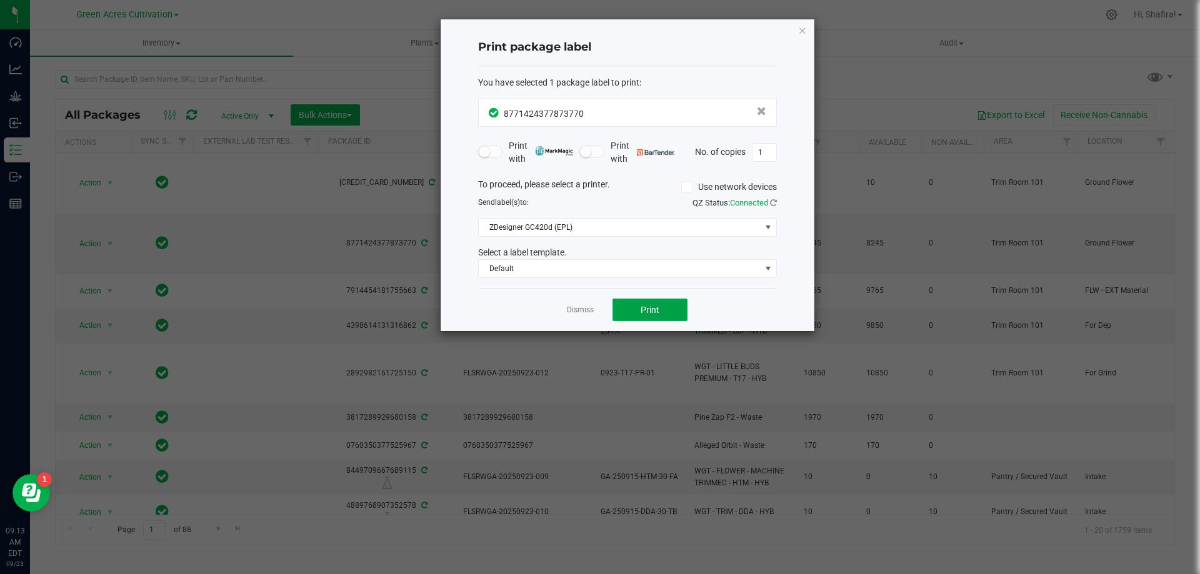
click at [657, 309] on span "Print" at bounding box center [650, 310] width 19 height 10
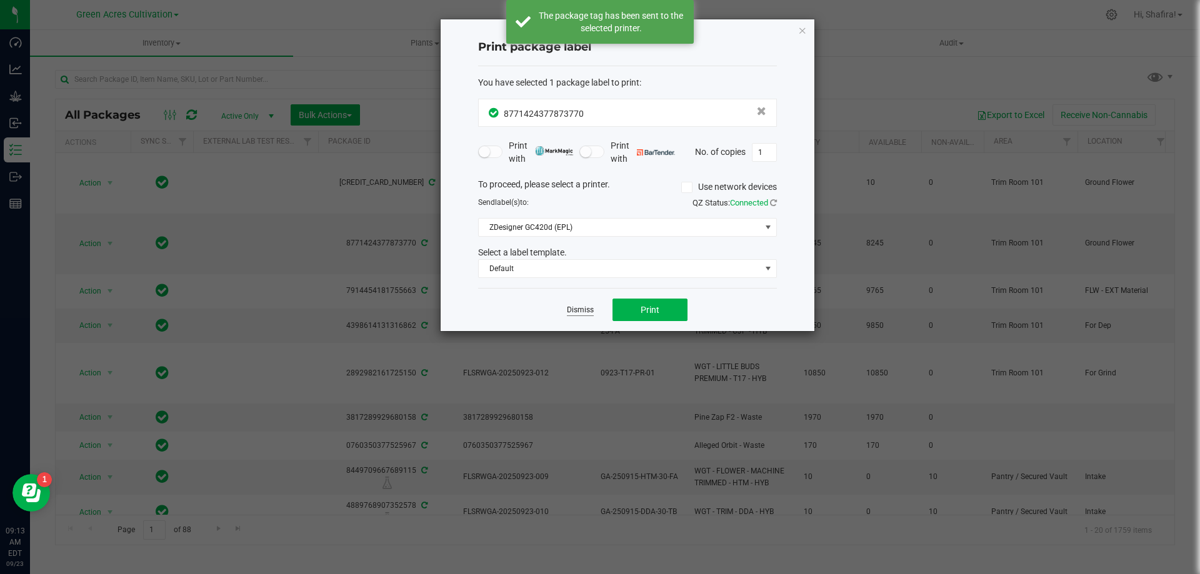
click at [580, 311] on link "Dismiss" at bounding box center [580, 310] width 27 height 11
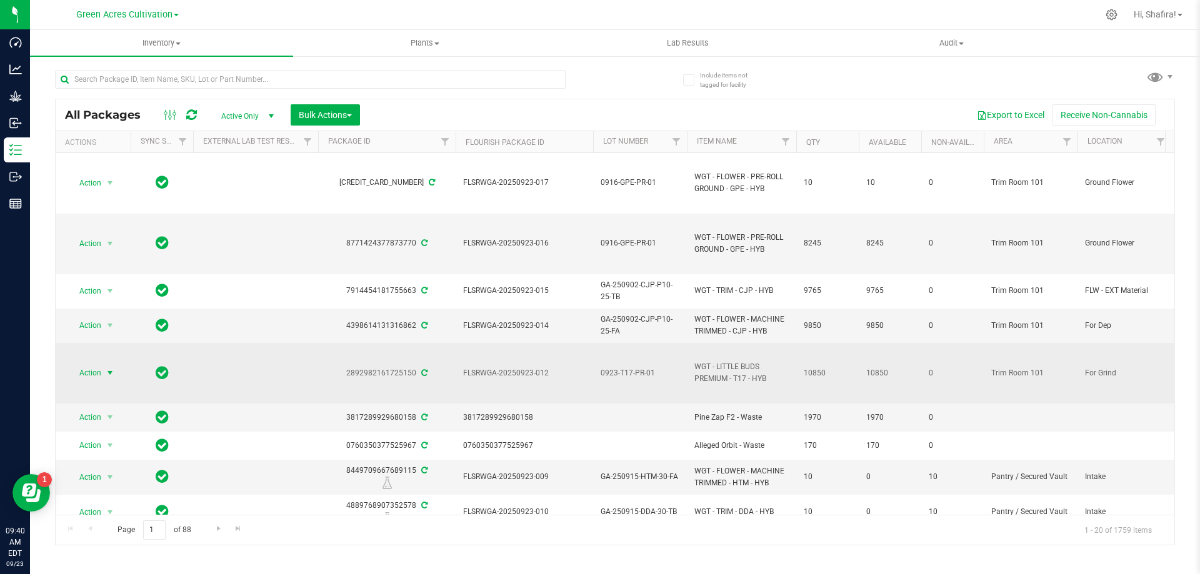
click at [98, 376] on span "Action" at bounding box center [85, 372] width 34 height 17
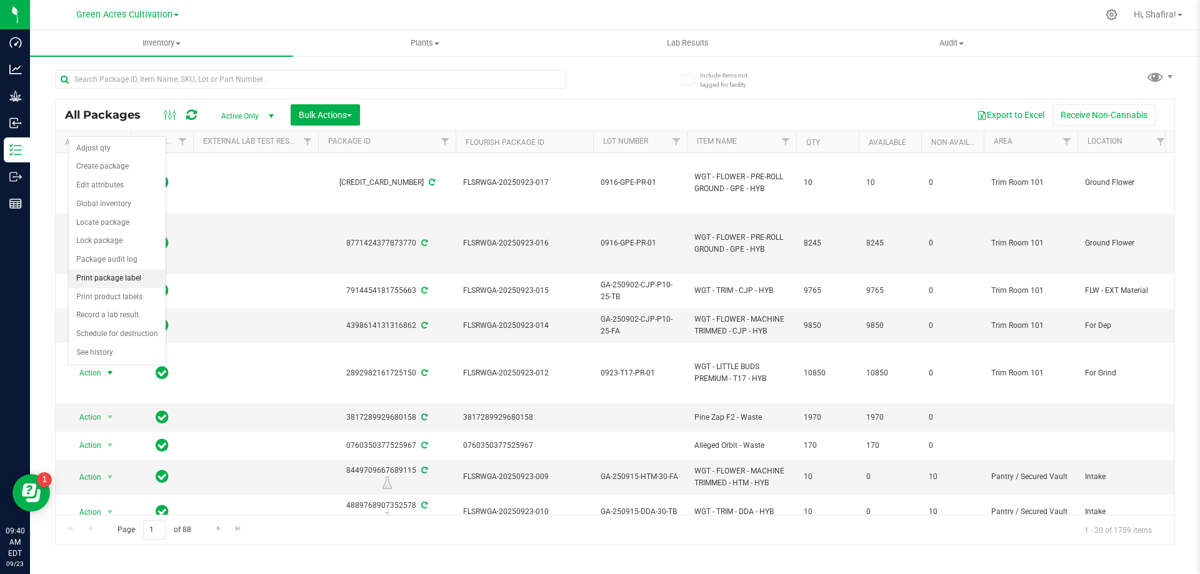
click at [128, 279] on li "Print package label" at bounding box center [117, 278] width 97 height 19
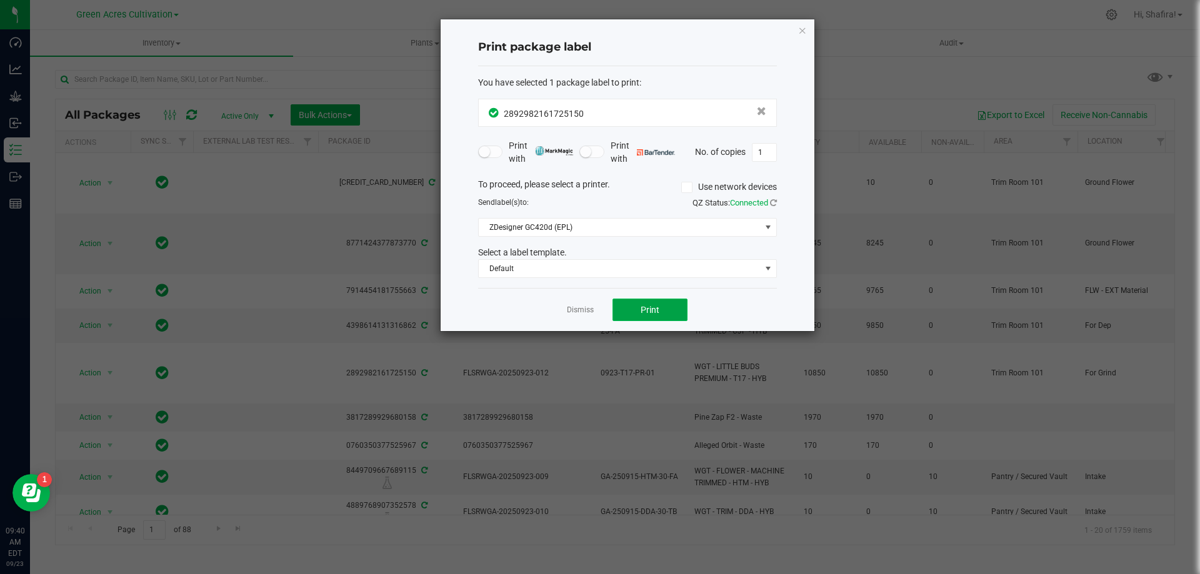
click at [654, 320] on button "Print" at bounding box center [649, 310] width 75 height 22
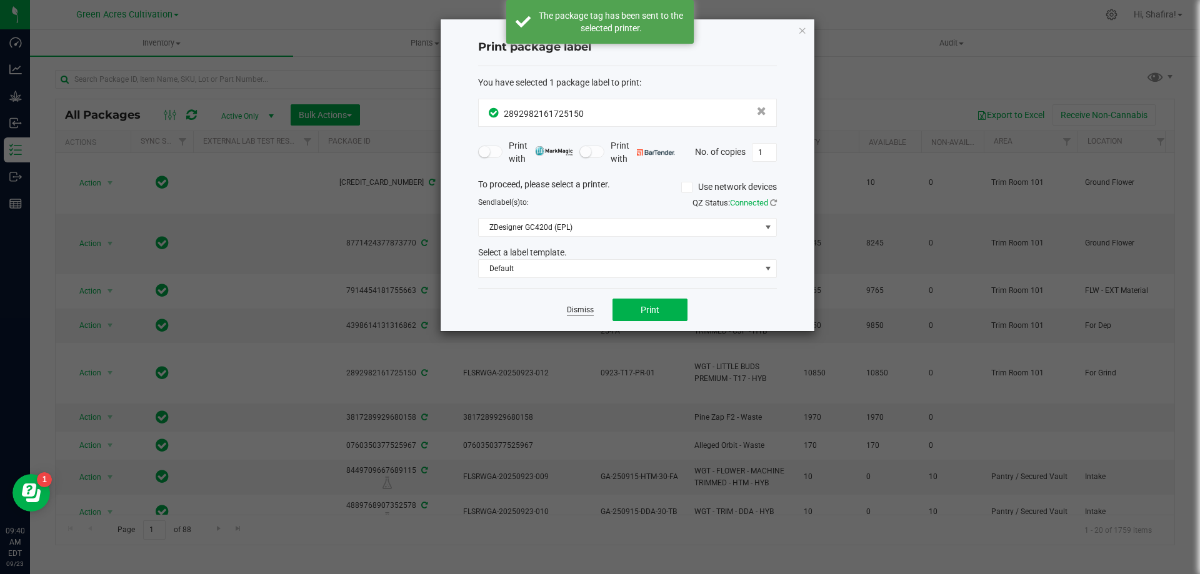
click at [580, 313] on link "Dismiss" at bounding box center [580, 310] width 27 height 11
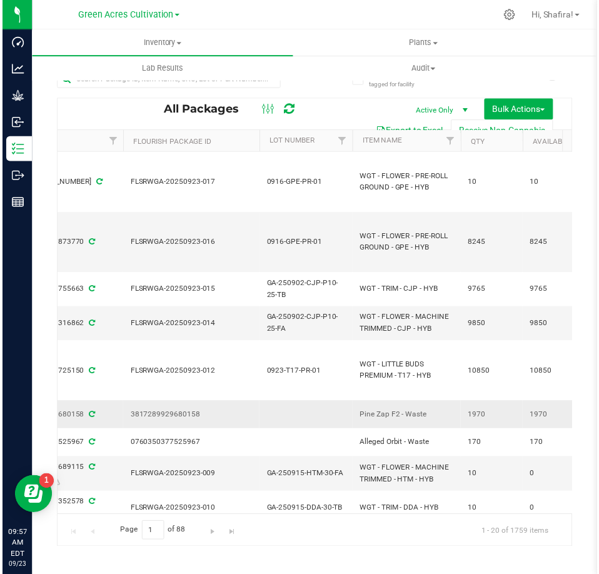
scroll to position [0, 337]
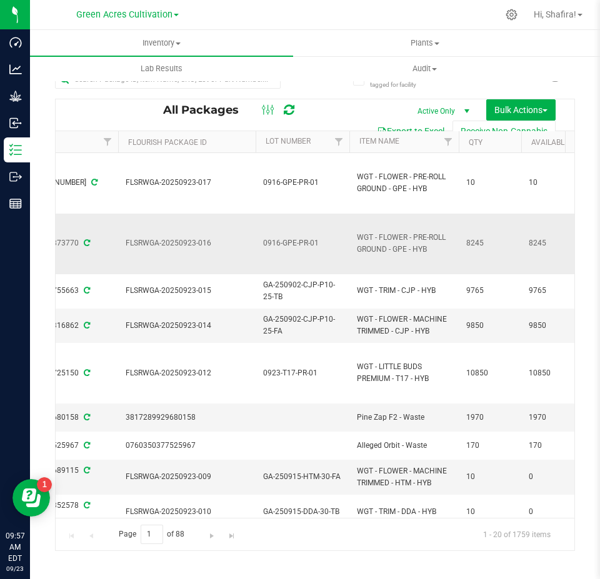
click at [187, 244] on span "FLSRWGA-20250923-016" at bounding box center [187, 243] width 122 height 12
copy tr "FLSRWGA-20250923-016"
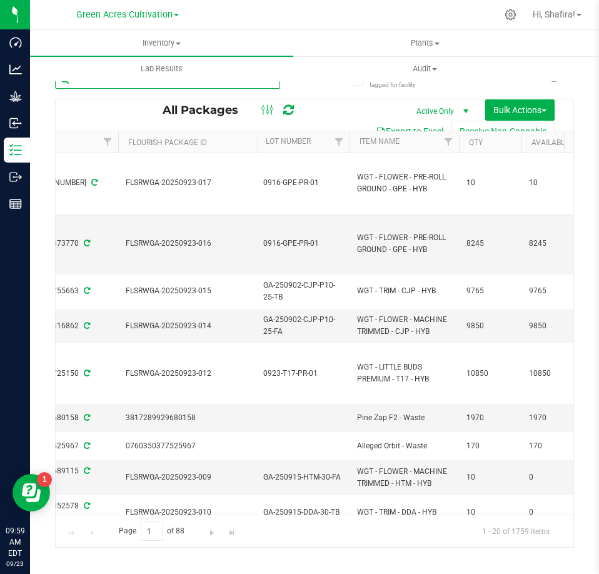
click at [243, 85] on input "text" at bounding box center [167, 79] width 225 height 19
type input "S"
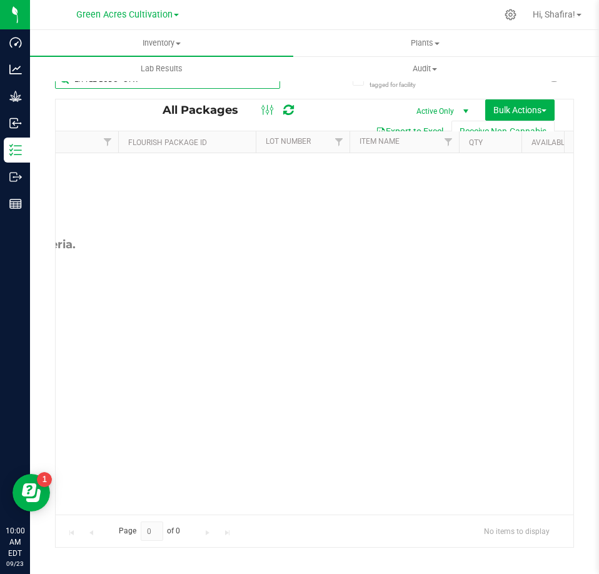
click at [177, 85] on input "LITTLE BUDS - STW" at bounding box center [167, 79] width 225 height 19
paste input "WGT - LITTLE BUDS PREMIUM - STW - HYB"
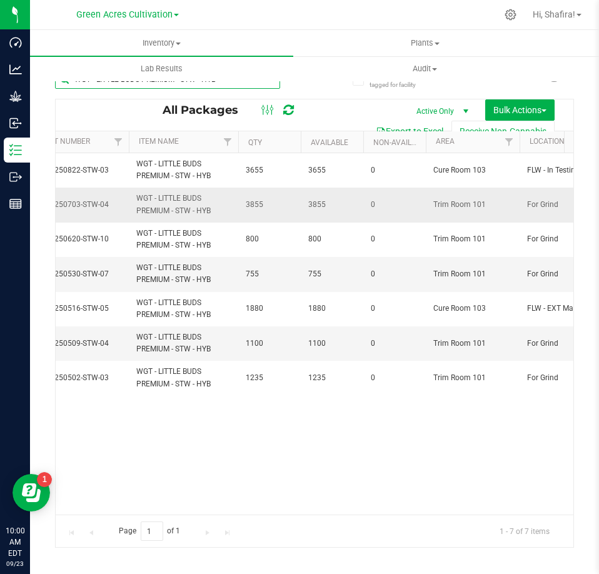
scroll to position [0, 566]
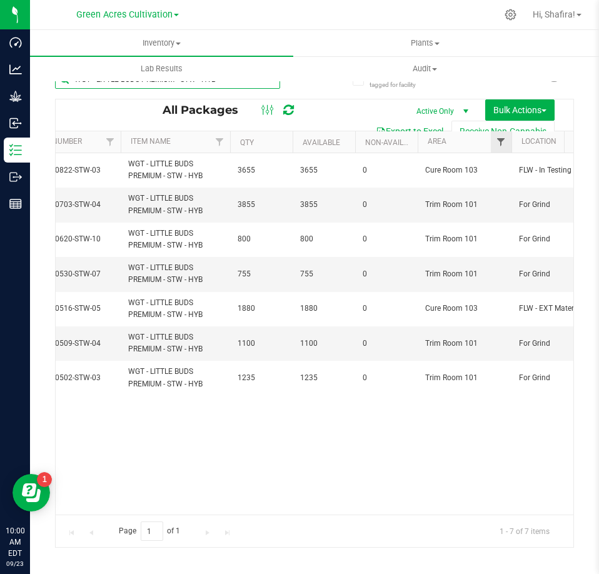
type input "WGT - LITTLE BUDS PREMIUM - STW - HYB"
click at [499, 143] on span "Filter" at bounding box center [501, 142] width 10 height 10
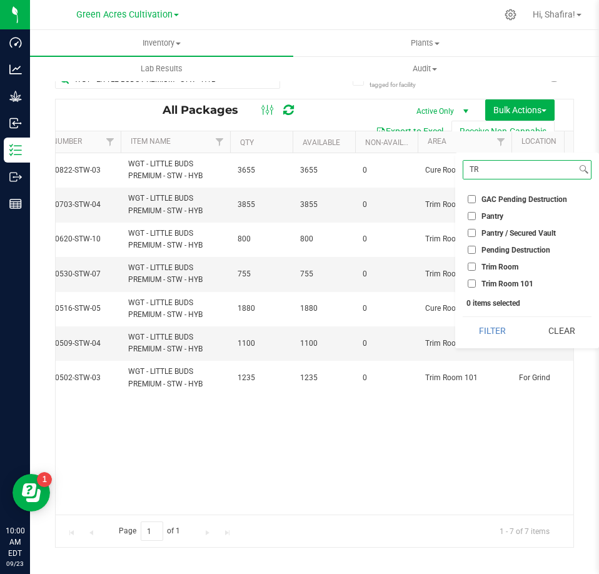
type input "TR"
click at [481, 287] on label "Trim Room 101" at bounding box center [500, 283] width 66 height 8
click at [476, 287] on input "Trim Room 101" at bounding box center [471, 283] width 8 height 8
checkbox input "true"
click at [484, 317] on button "Filter" at bounding box center [492, 330] width 60 height 27
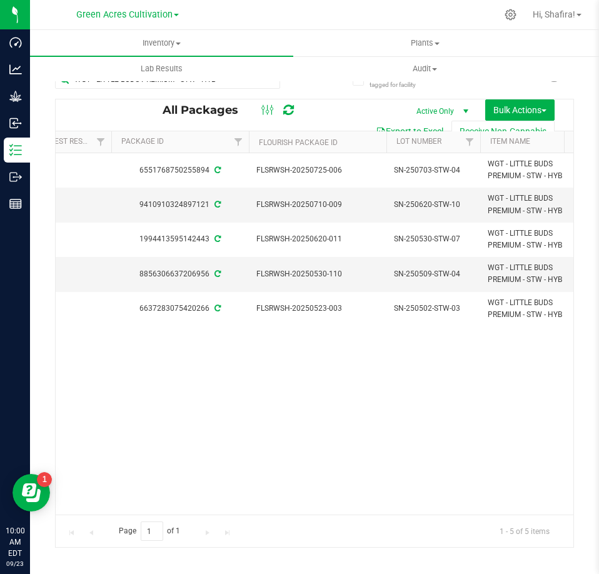
scroll to position [0, 142]
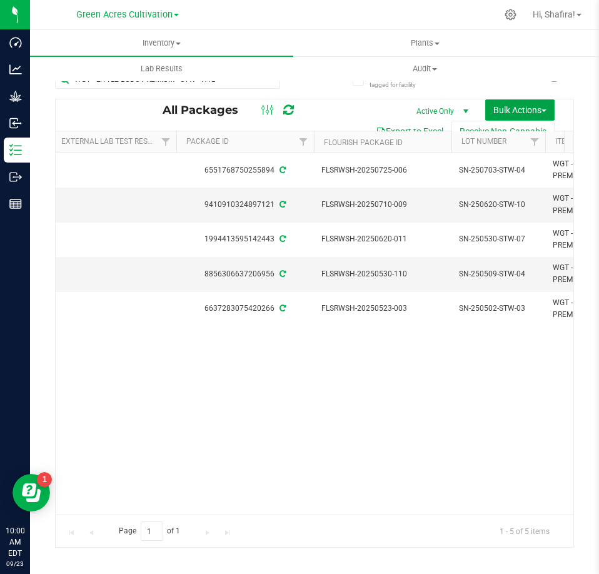
click at [525, 106] on span "Bulk Actions" at bounding box center [519, 110] width 53 height 10
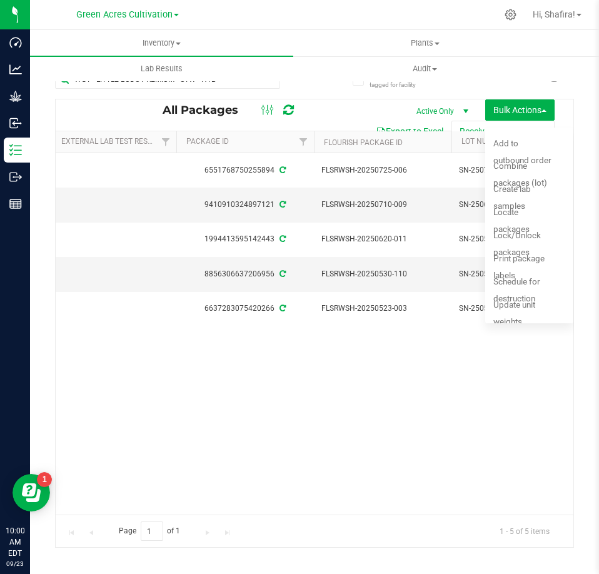
drag, startPoint x: 317, startPoint y: 424, endPoint x: 321, endPoint y: 412, distance: 12.5
click at [317, 422] on div "Action Action Adjust qty Create package Edit attributes Global inventory Locate…" at bounding box center [314, 333] width 517 height 361
click at [537, 112] on span "Bulk Actions" at bounding box center [519, 110] width 53 height 10
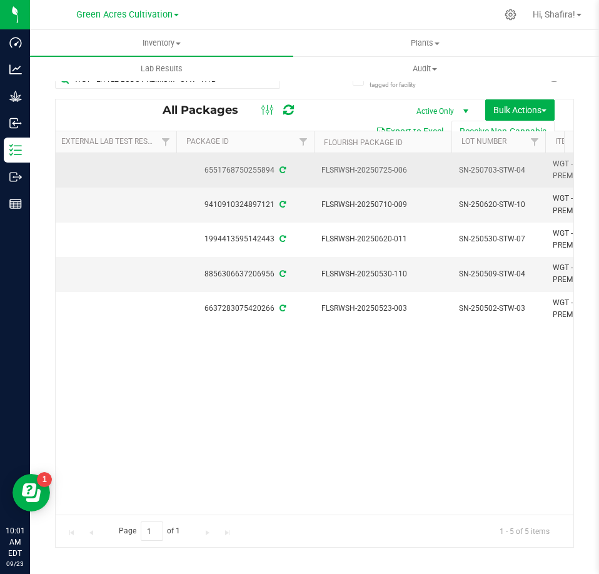
click at [508, 167] on span "SN-250703-STW-04" at bounding box center [498, 170] width 79 height 12
click at [508, 167] on input "SN-250703-STW-04" at bounding box center [495, 170] width 89 height 19
type input "0923-STW-PR-01"
click at [511, 206] on div "All Packages Active Only Active Only Lab Samples Locked All External Internal B…" at bounding box center [314, 323] width 519 height 449
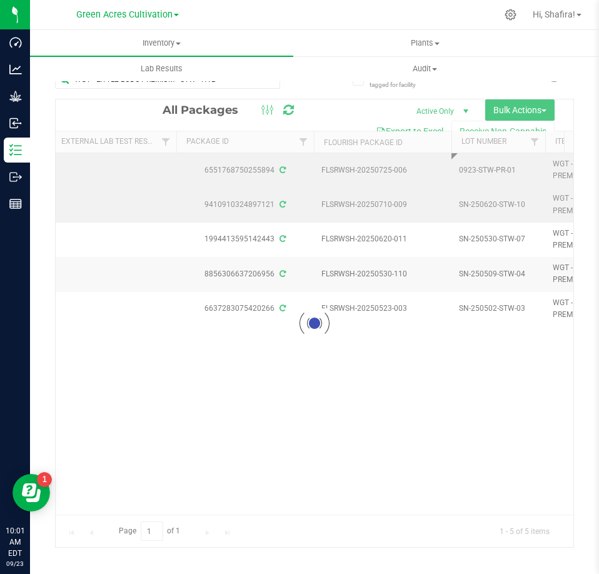
click at [511, 206] on div at bounding box center [314, 322] width 517 height 447
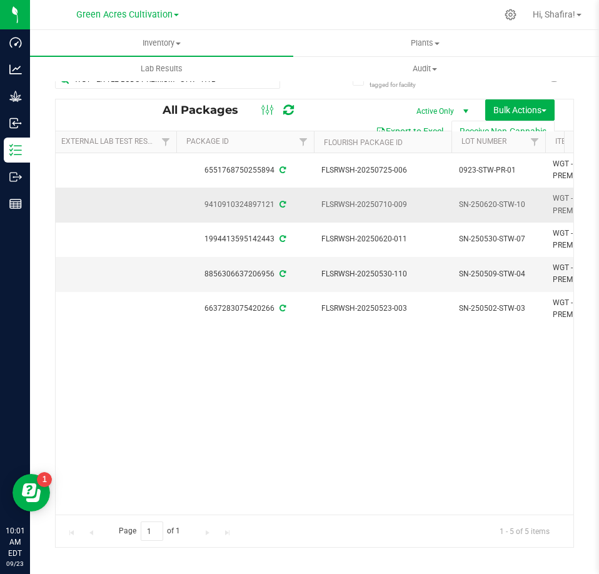
click at [507, 202] on span "SN-250620-STW-10" at bounding box center [498, 205] width 79 height 12
click at [507, 202] on input "SN-250620-STW-10" at bounding box center [495, 204] width 89 height 19
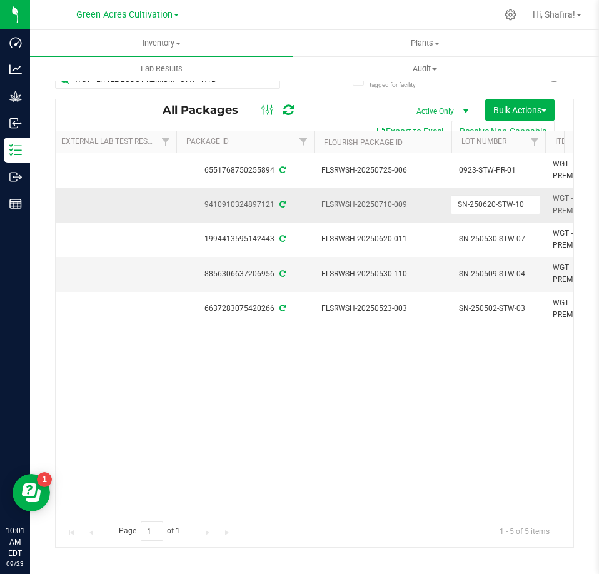
type input "0923-STW-PR-01"
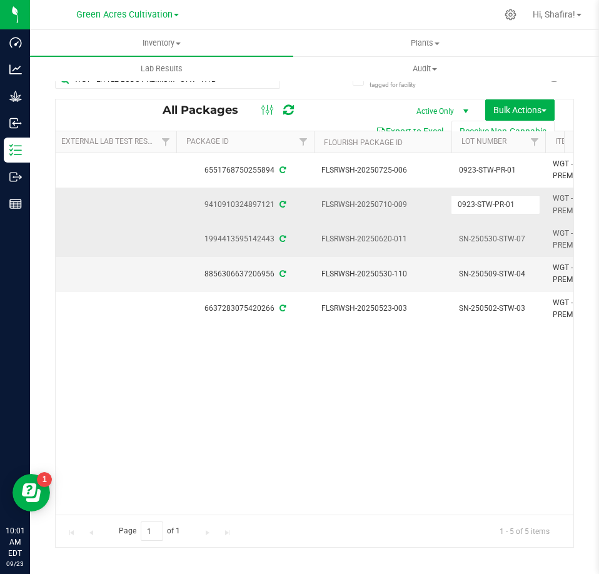
click at [497, 238] on div "All Packages Active Only Active Only Lab Samples Locked All External Internal B…" at bounding box center [314, 323] width 519 height 449
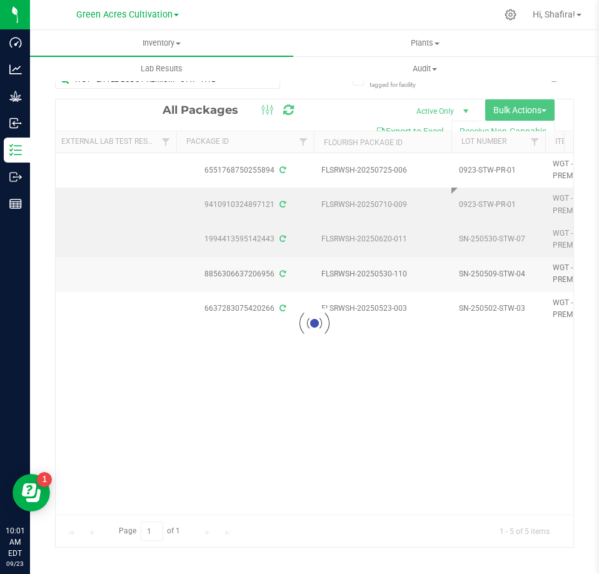
click at [497, 238] on div at bounding box center [314, 322] width 517 height 447
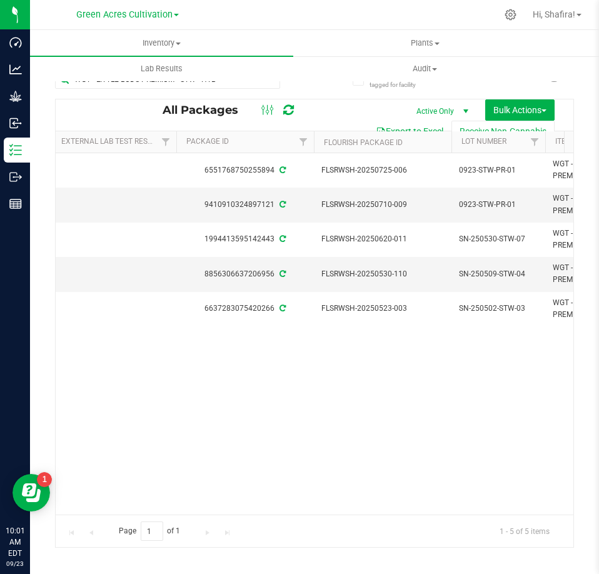
click at [497, 238] on span "SN-250530-STW-07" at bounding box center [498, 239] width 79 height 12
click at [497, 238] on input "SN-250530-STW-07" at bounding box center [495, 238] width 89 height 19
type input "0923-STW-PR-01"
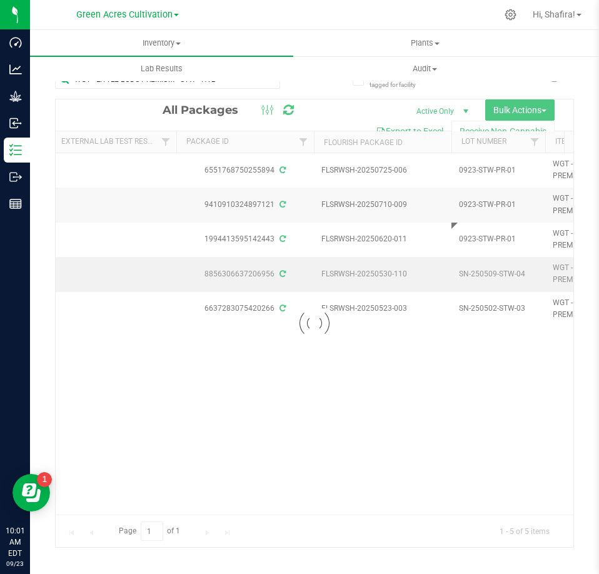
click at [497, 272] on div "Loading... All Packages Active Only Active Only Lab Samples Locked All External…" at bounding box center [314, 323] width 519 height 449
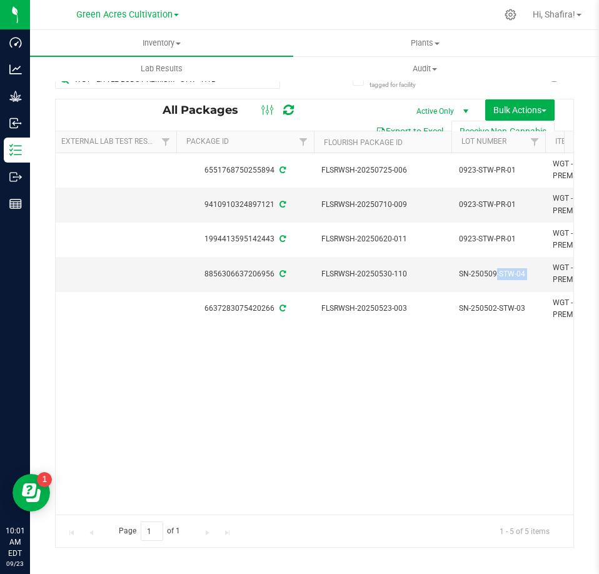
click at [497, 272] on span "SN-250509-STW-04" at bounding box center [498, 274] width 79 height 12
click at [497, 272] on input "SN-250509-STW-04" at bounding box center [495, 273] width 89 height 19
type input "0923-STW-PR-01"
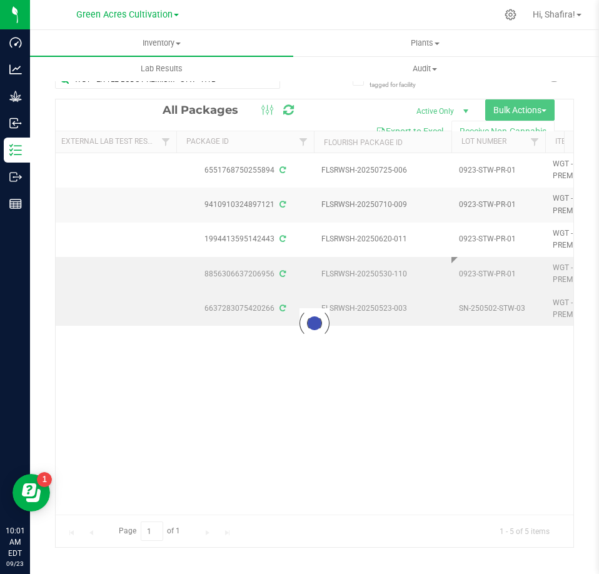
click at [498, 310] on div "Loading... All Packages Active Only Active Only Lab Samples Locked All External…" at bounding box center [314, 323] width 519 height 449
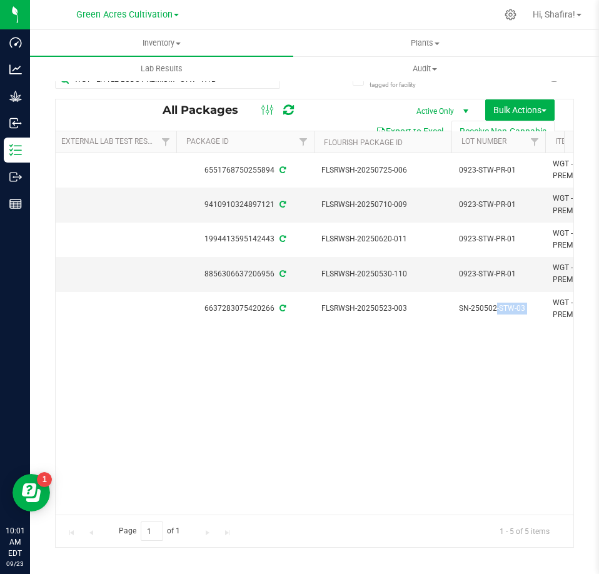
click at [498, 310] on span "SN-250502-STW-03" at bounding box center [498, 308] width 79 height 12
click at [498, 310] on input "SN-250502-STW-03" at bounding box center [495, 308] width 89 height 19
type input "0923-STW-PR-01"
click at [431, 367] on div "All Packages Active Only Active Only Lab Samples Locked All External Internal B…" at bounding box center [314, 323] width 519 height 449
click at [530, 106] on span "Bulk Actions" at bounding box center [519, 110] width 53 height 10
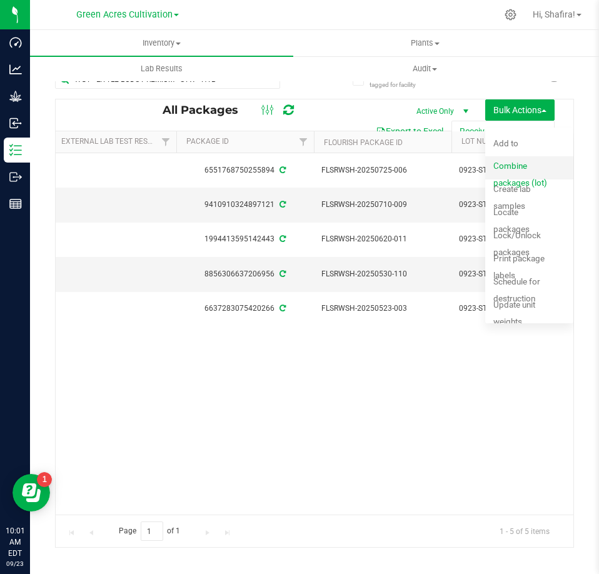
click at [515, 163] on span "Combine packages (lot)" at bounding box center [520, 174] width 54 height 27
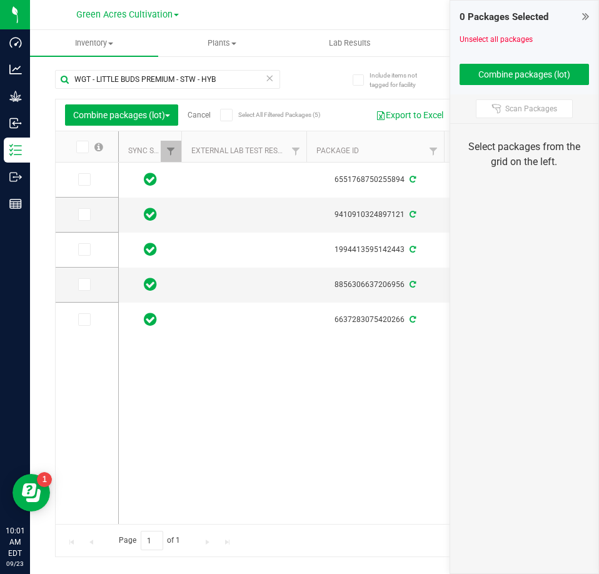
click at [79, 147] on icon at bounding box center [81, 147] width 8 height 0
click at [0, 0] on input "checkbox" at bounding box center [0, 0] width 0 height 0
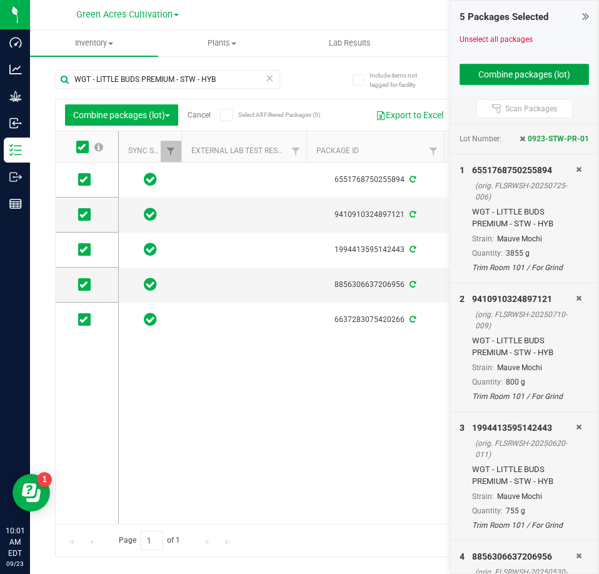
click at [550, 81] on button "Combine packages (lot)" at bounding box center [524, 74] width 130 height 21
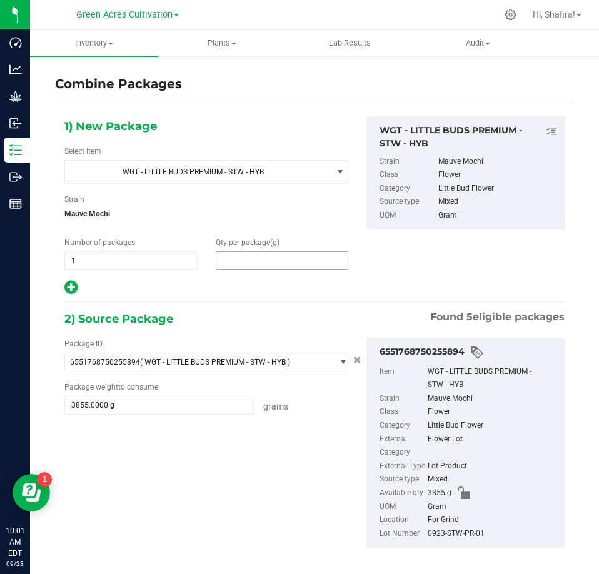
click at [269, 264] on span at bounding box center [282, 260] width 132 height 19
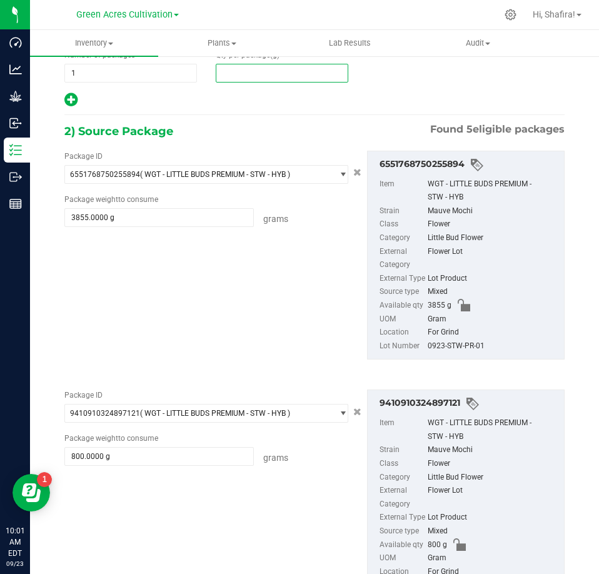
scroll to position [8, 0]
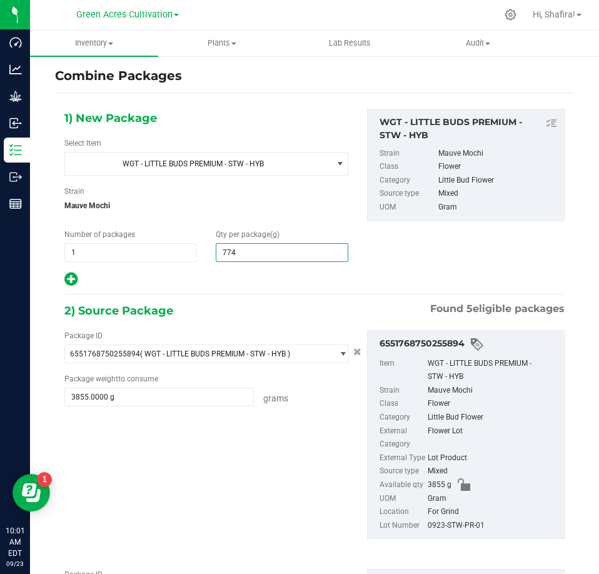
type input "7745"
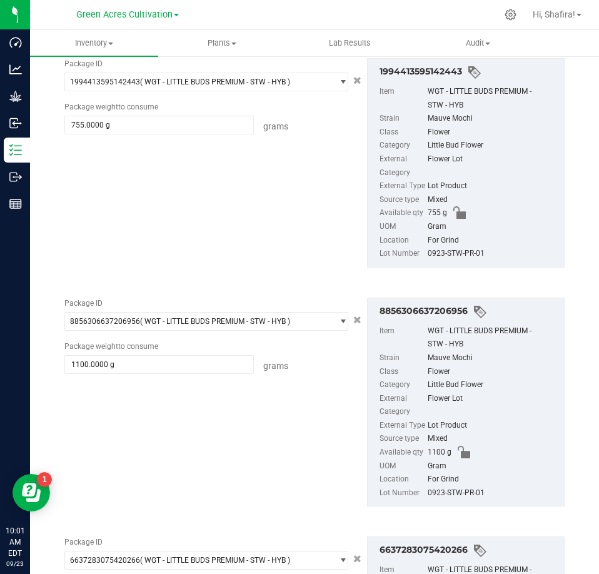
scroll to position [1152, 0]
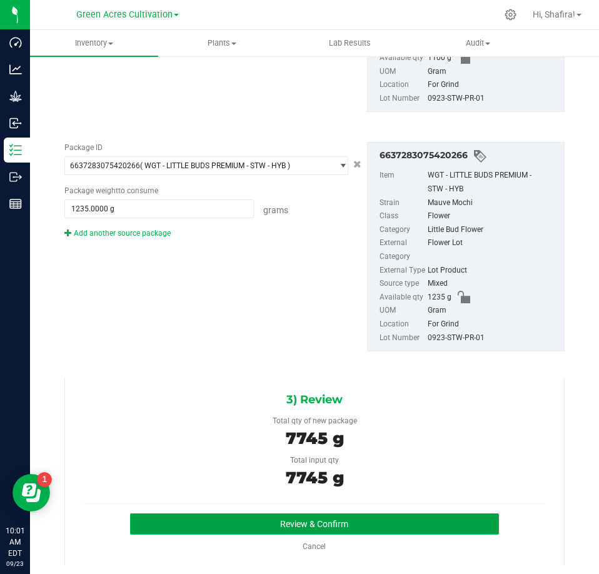
type input "7,745"
click at [374, 522] on button "Review & Confirm" at bounding box center [314, 523] width 369 height 21
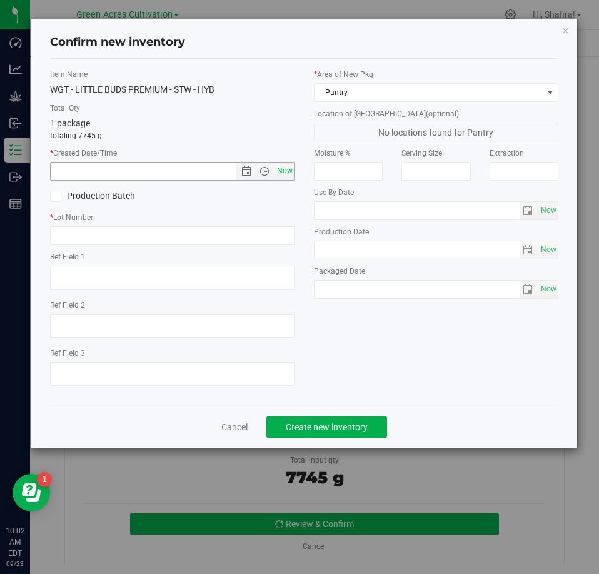
click at [277, 175] on span "Now" at bounding box center [284, 171] width 21 height 18
type input "[DATE] 10:02 AM"
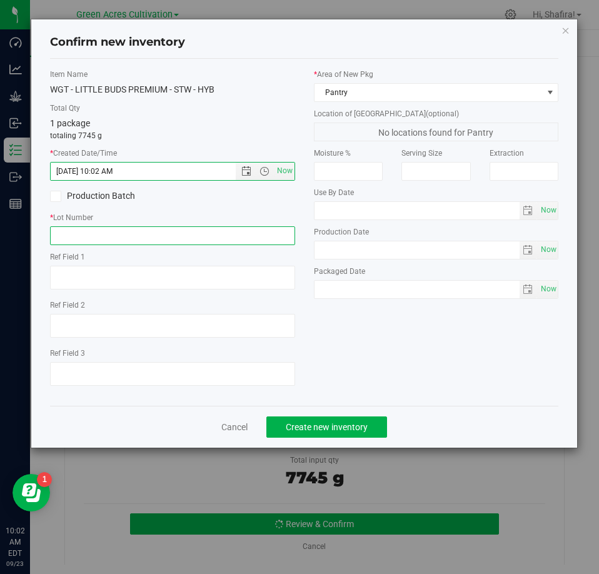
click at [229, 245] on div "Item Name WGT - LITTLE BUDS PREMIUM - STW - HYB Total Qty 1 package totaling 77…" at bounding box center [173, 232] width 264 height 327
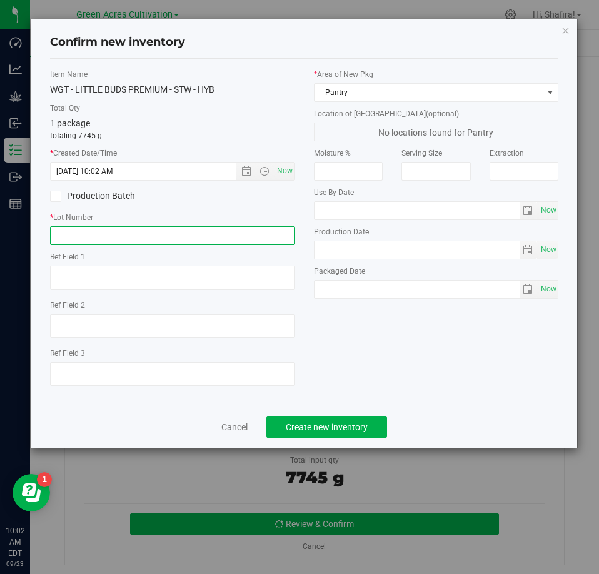
paste input "0923-STW-PR-01"
type input "0923-STW-PR-01"
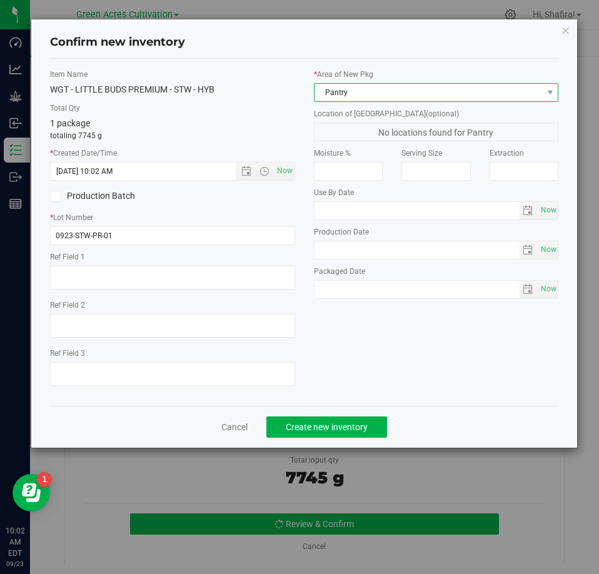
click at [458, 88] on span "Pantry" at bounding box center [428, 92] width 228 height 17
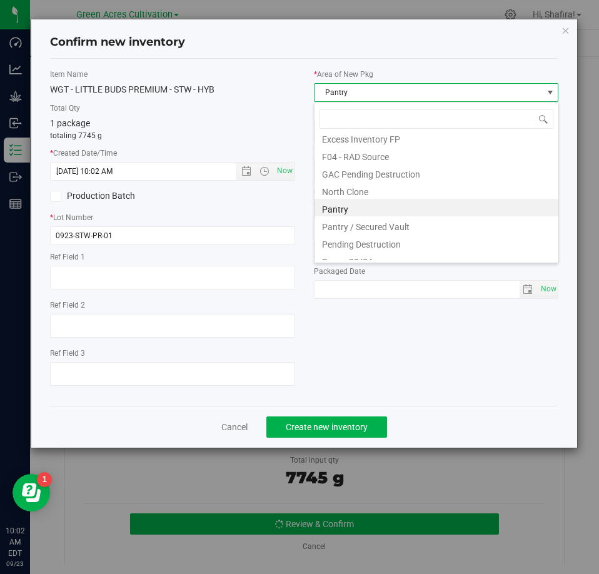
scroll to position [190, 0]
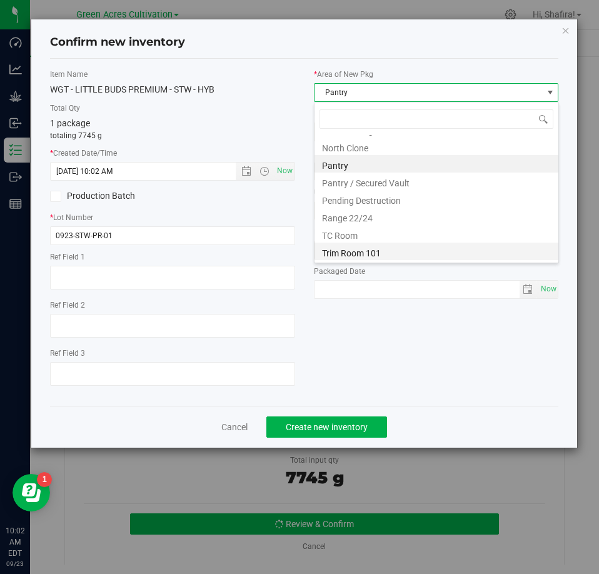
click at [377, 248] on li "Trim Room 101" at bounding box center [436, 250] width 244 height 17
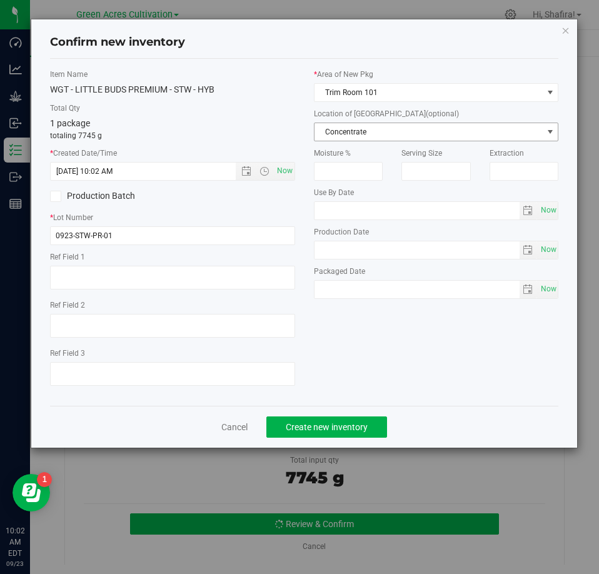
click at [403, 131] on span "Concentrate" at bounding box center [428, 131] width 228 height 17
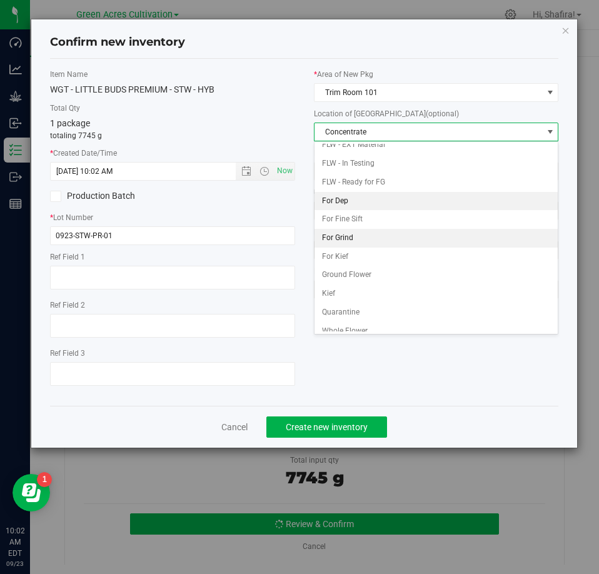
scroll to position [128, 0]
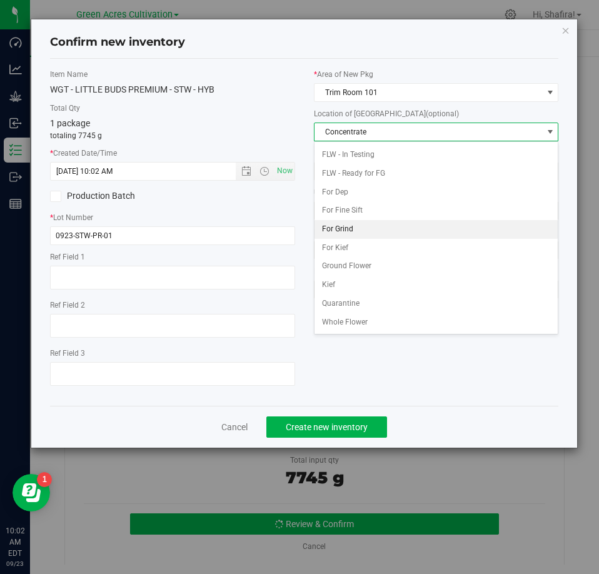
click at [337, 229] on li "For Grind" at bounding box center [436, 229] width 244 height 19
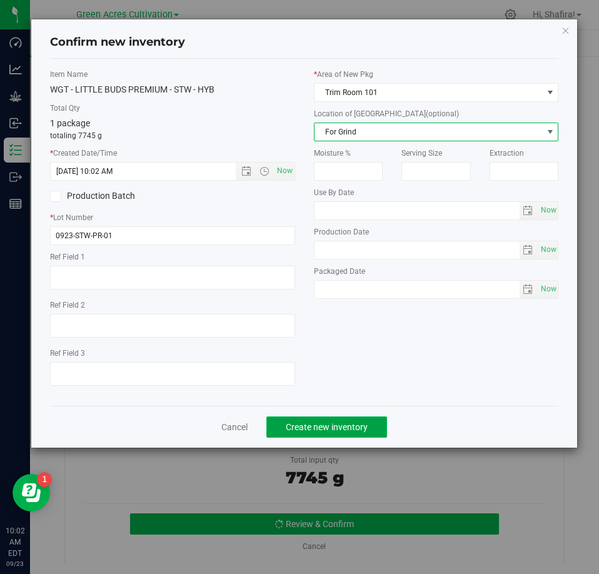
click at [339, 427] on span "Create new inventory" at bounding box center [327, 427] width 82 height 10
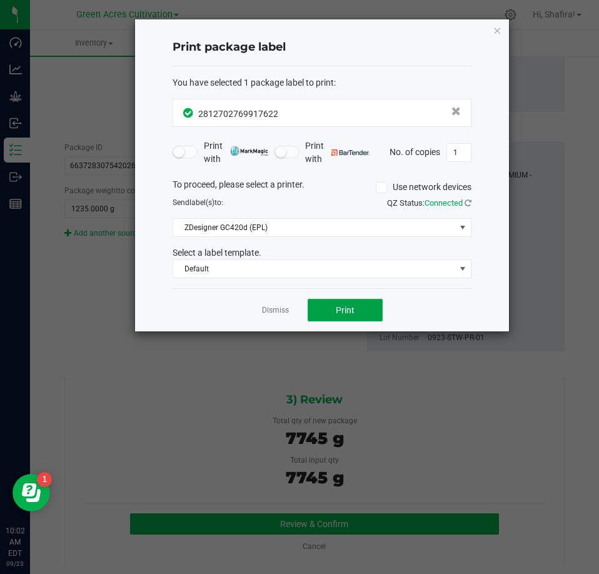
drag, startPoint x: 370, startPoint y: 308, endPoint x: 365, endPoint y: 312, distance: 6.6
click at [365, 312] on button "Print" at bounding box center [344, 310] width 75 height 22
click at [269, 313] on link "Dismiss" at bounding box center [275, 310] width 27 height 11
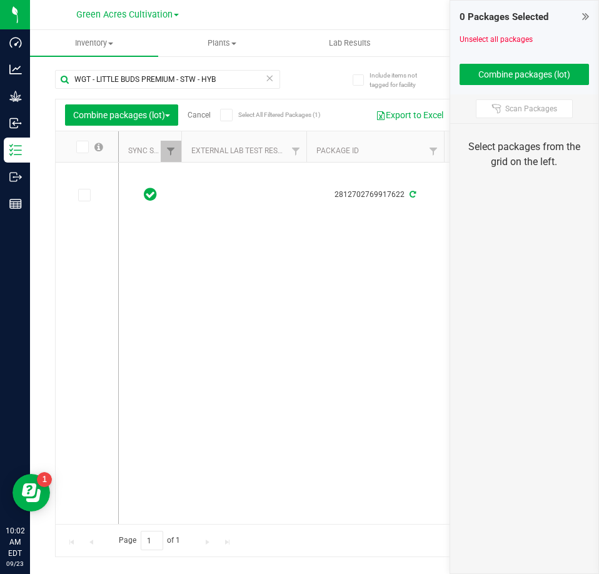
click at [201, 114] on link "Cancel" at bounding box center [198, 115] width 23 height 9
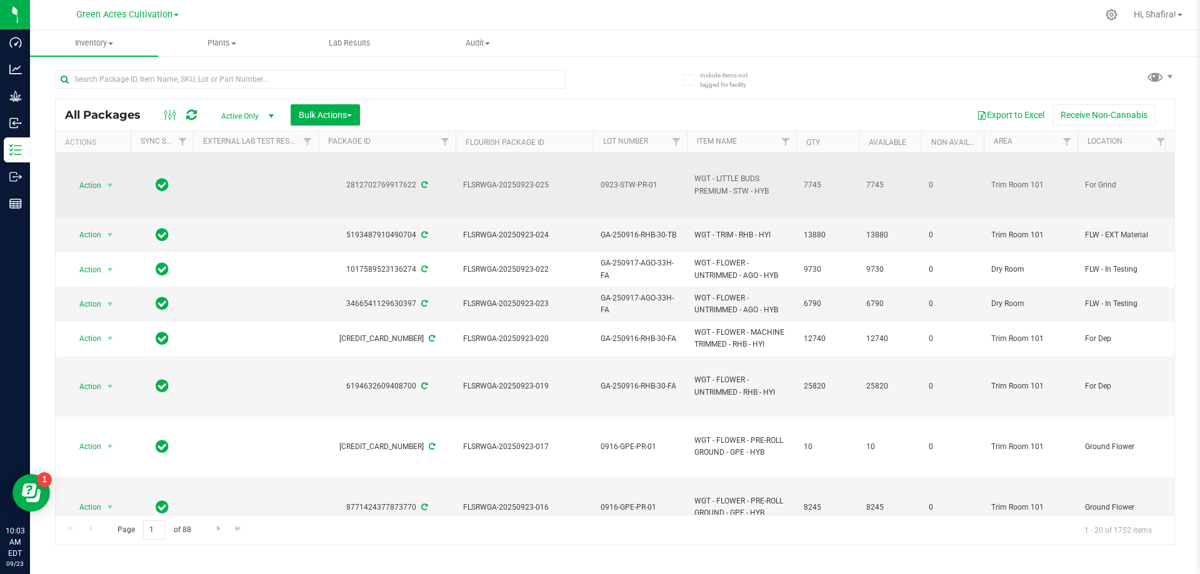
click at [505, 187] on span "FLSRWGA-20250923-025" at bounding box center [524, 185] width 122 height 12
copy tr "FLSRWGA-20250923-025"
